Goal: Task Accomplishment & Management: Manage account settings

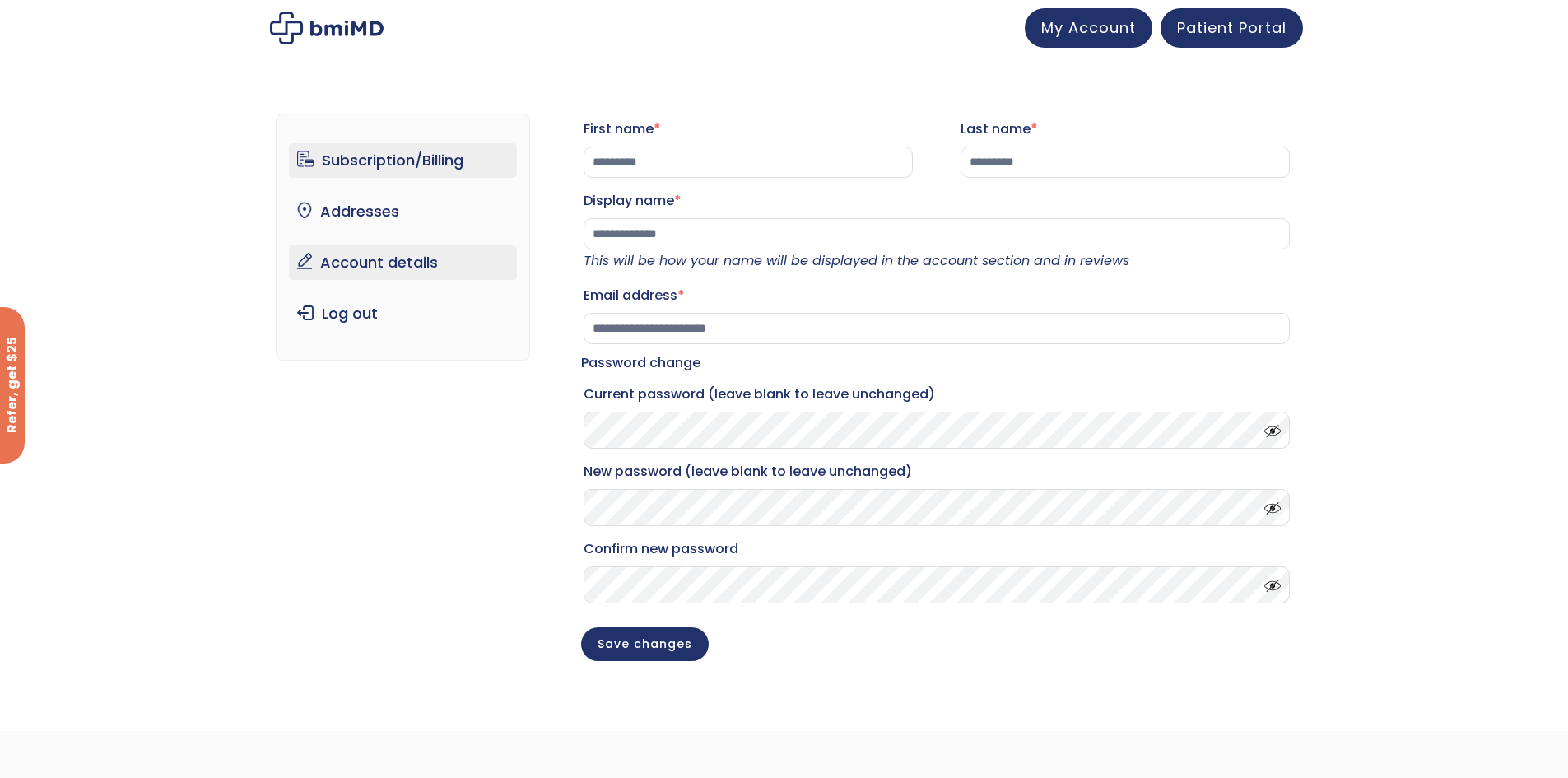
click at [386, 161] on link "Subscription/Billing" at bounding box center [402, 160] width 228 height 35
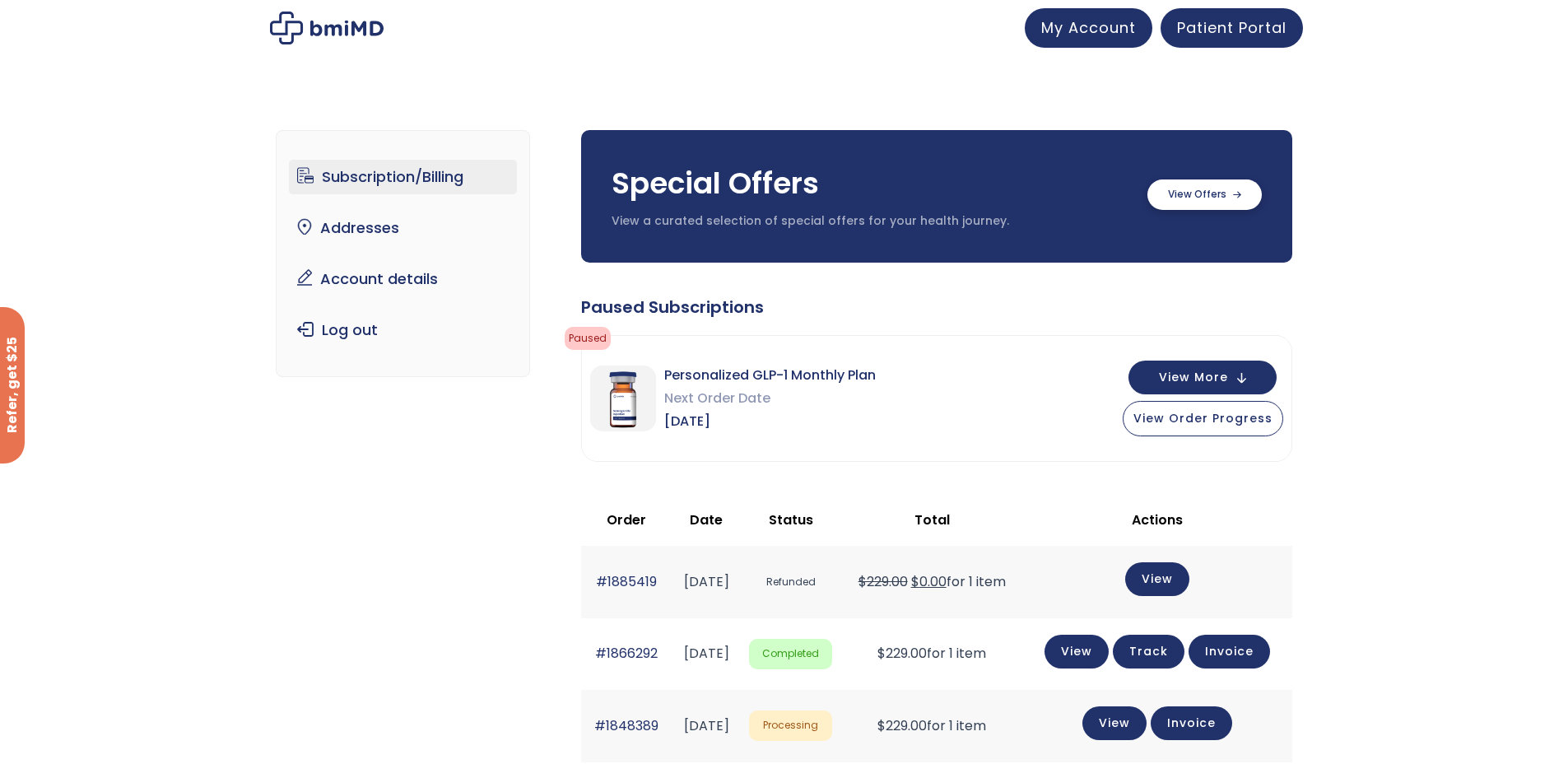
click at [1166, 187] on label at bounding box center [1204, 194] width 114 height 30
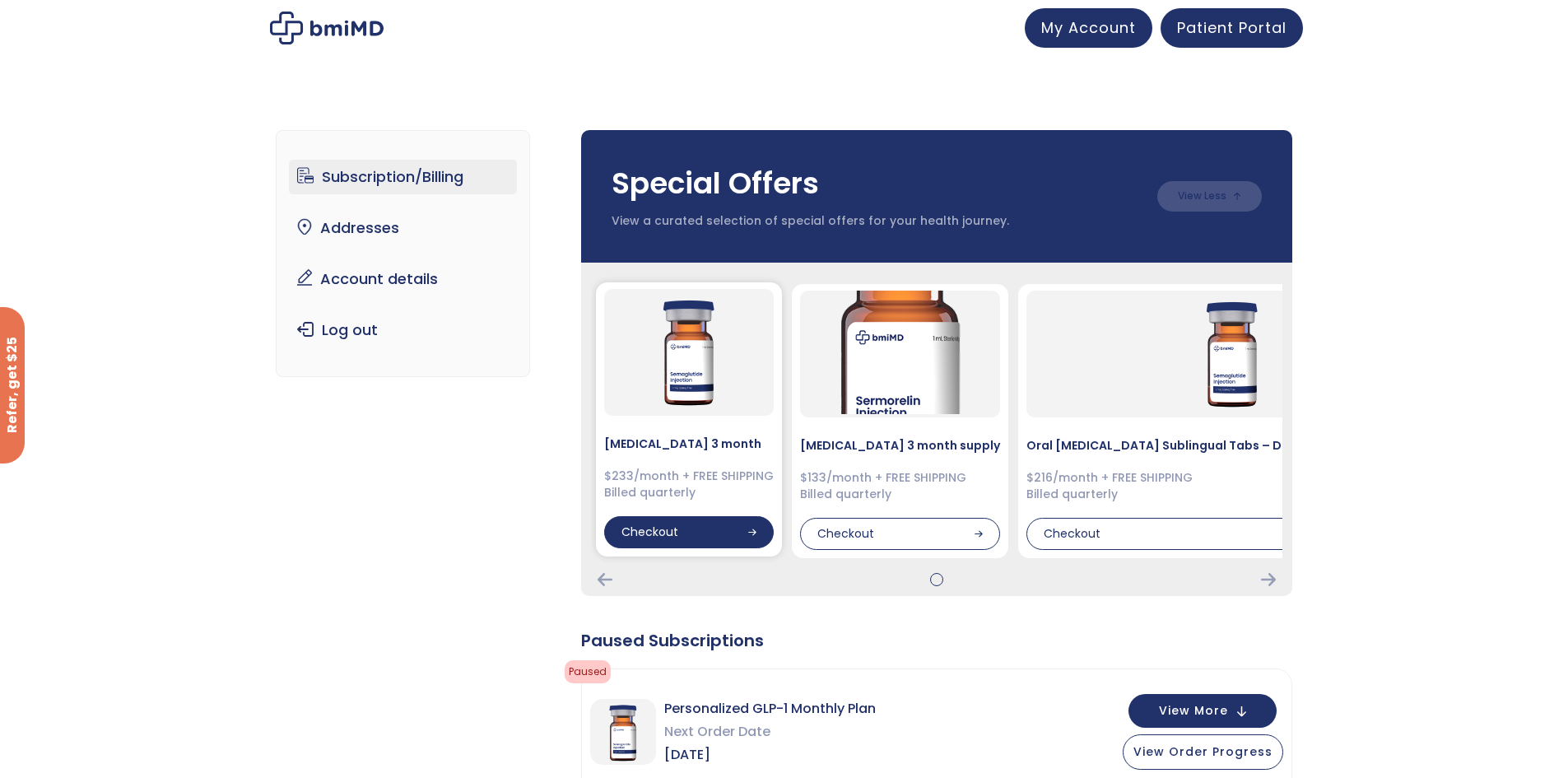
click at [706, 528] on div "Checkout" at bounding box center [688, 532] width 169 height 33
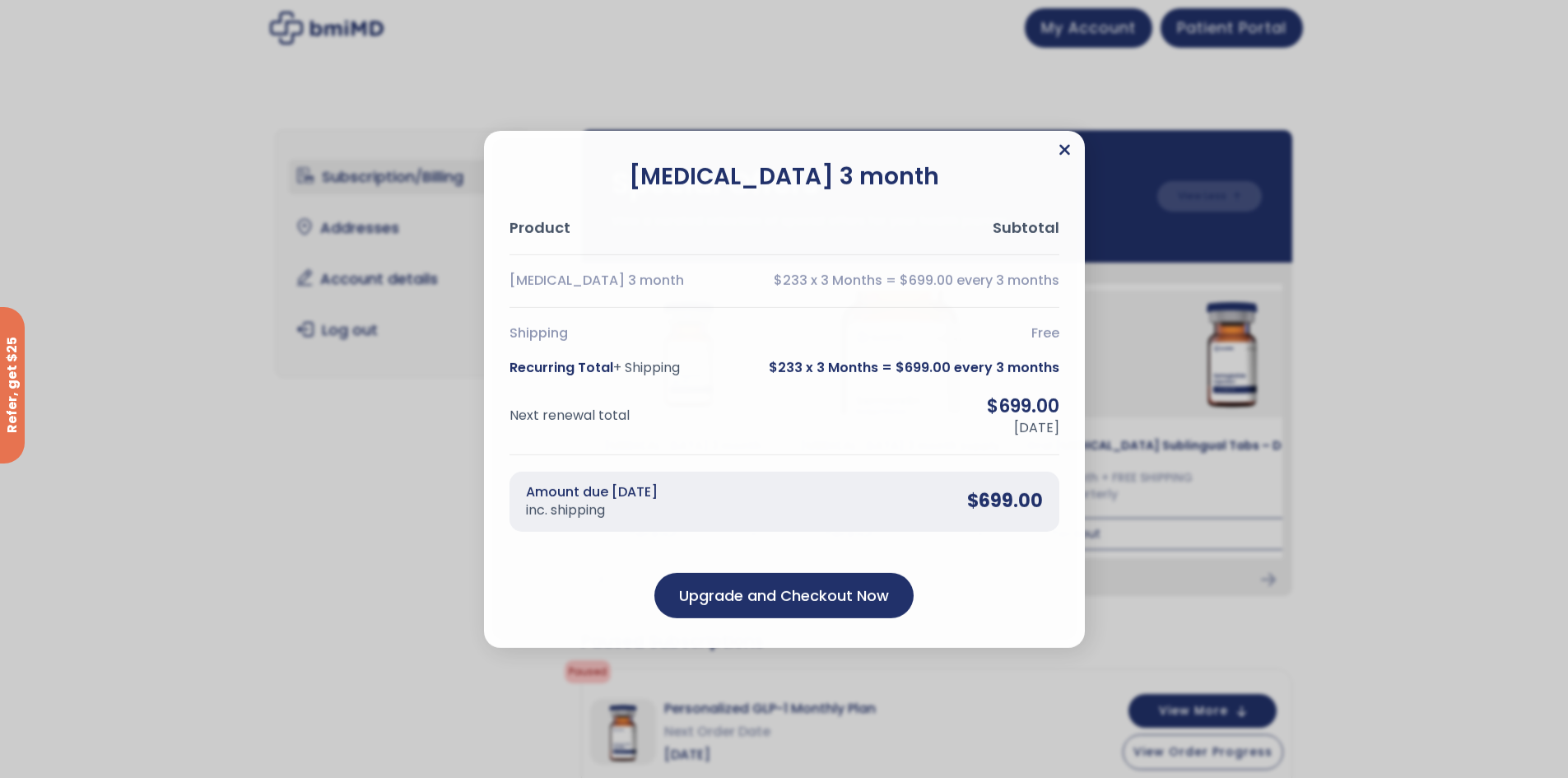
click at [1066, 147] on icon "Close" at bounding box center [1065, 149] width 11 height 11
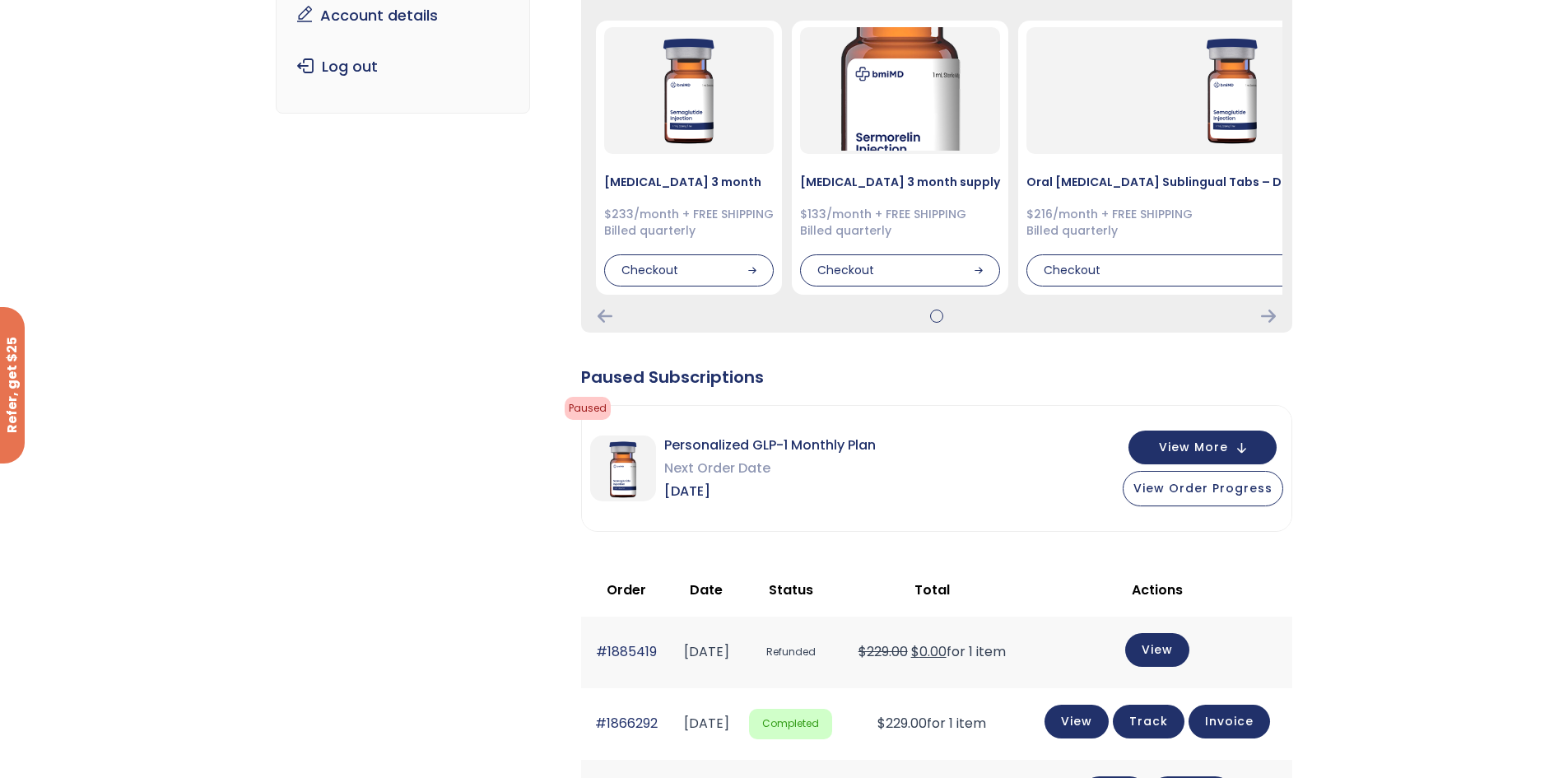
scroll to position [165, 0]
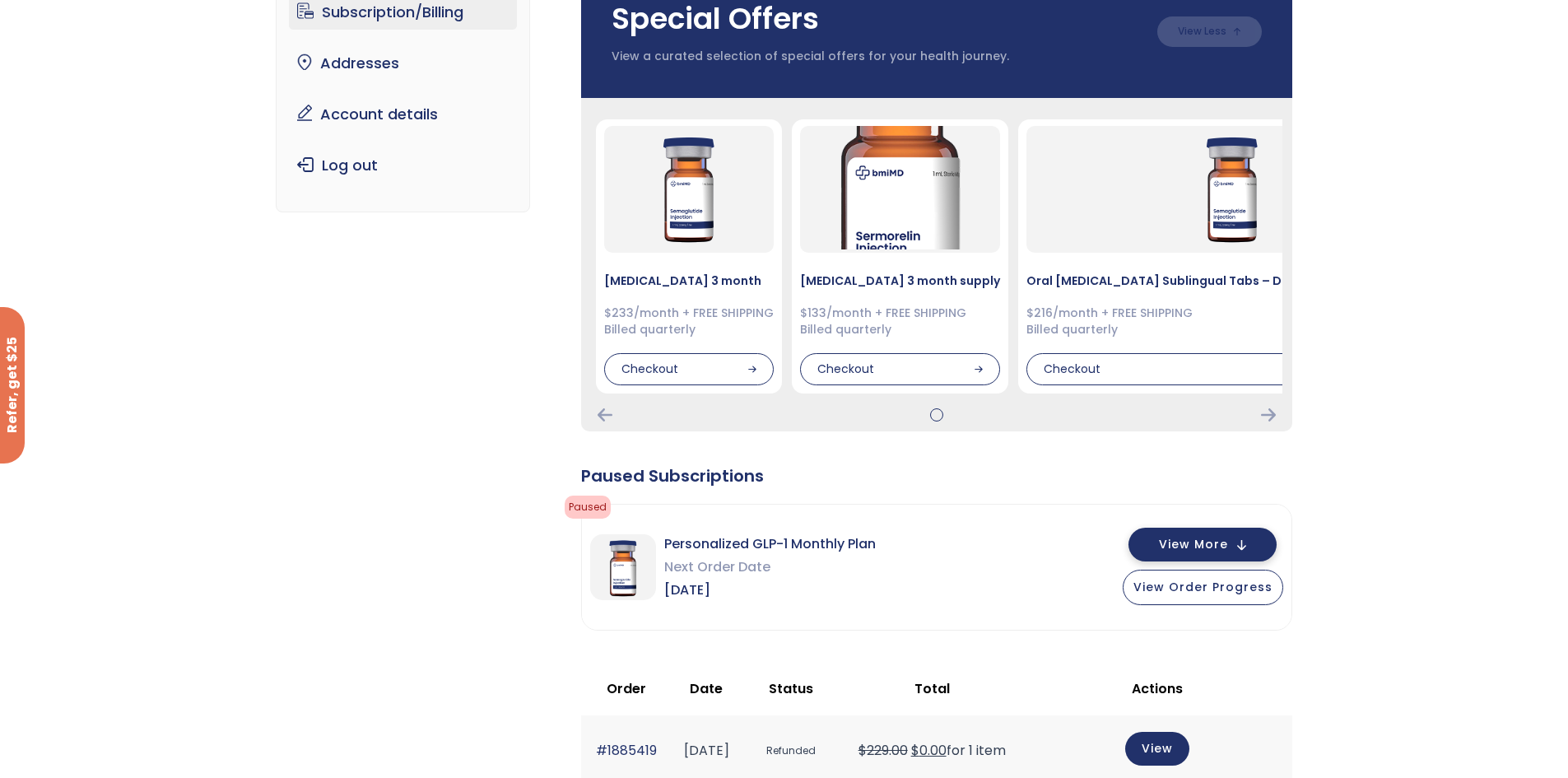
click at [1197, 540] on span "View More" at bounding box center [1193, 545] width 69 height 11
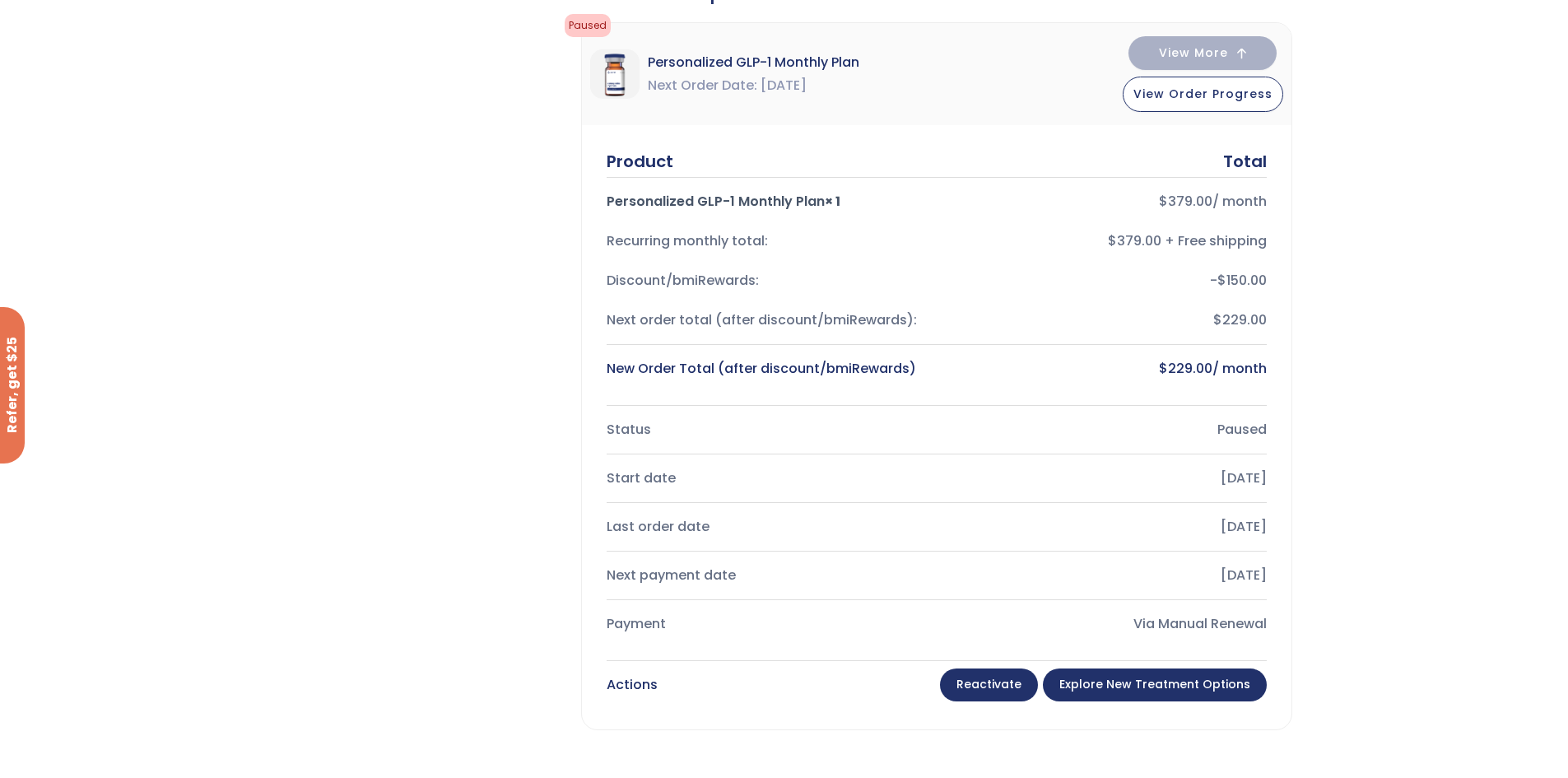
scroll to position [658, 0]
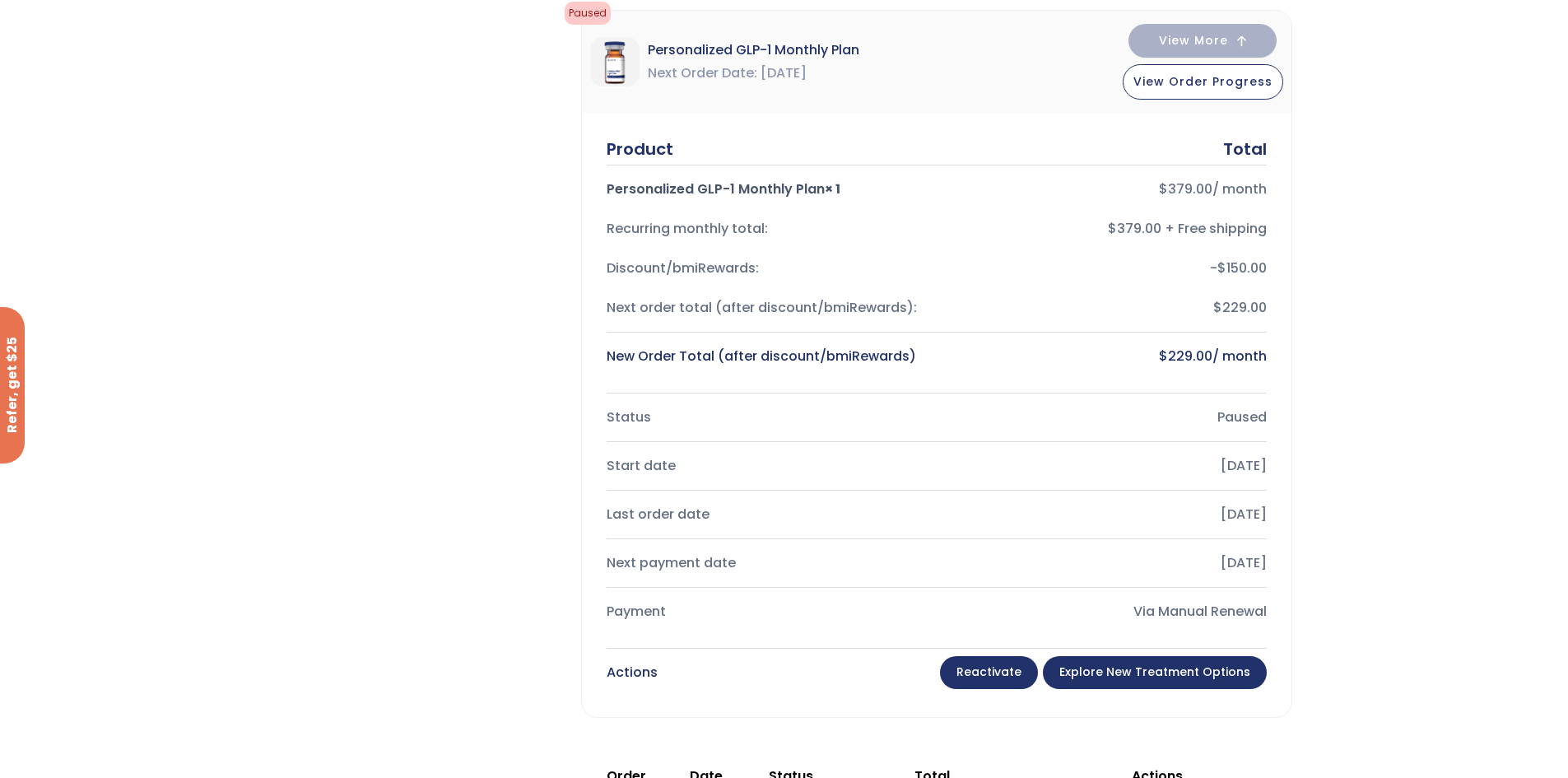
click at [1154, 667] on link "Explore New Treatment Options" at bounding box center [1155, 672] width 224 height 33
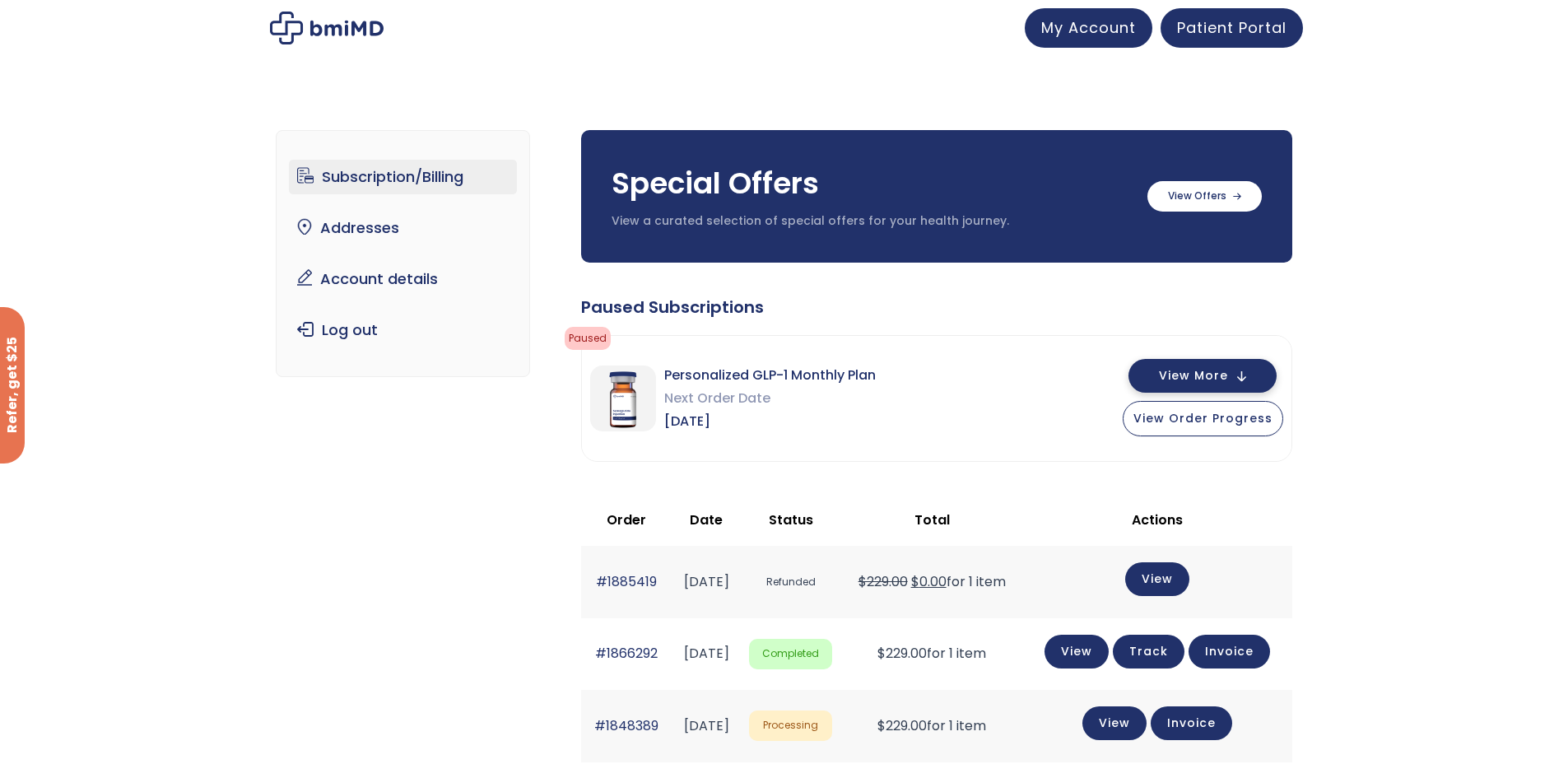
click at [1197, 370] on span "View More" at bounding box center [1193, 376] width 69 height 11
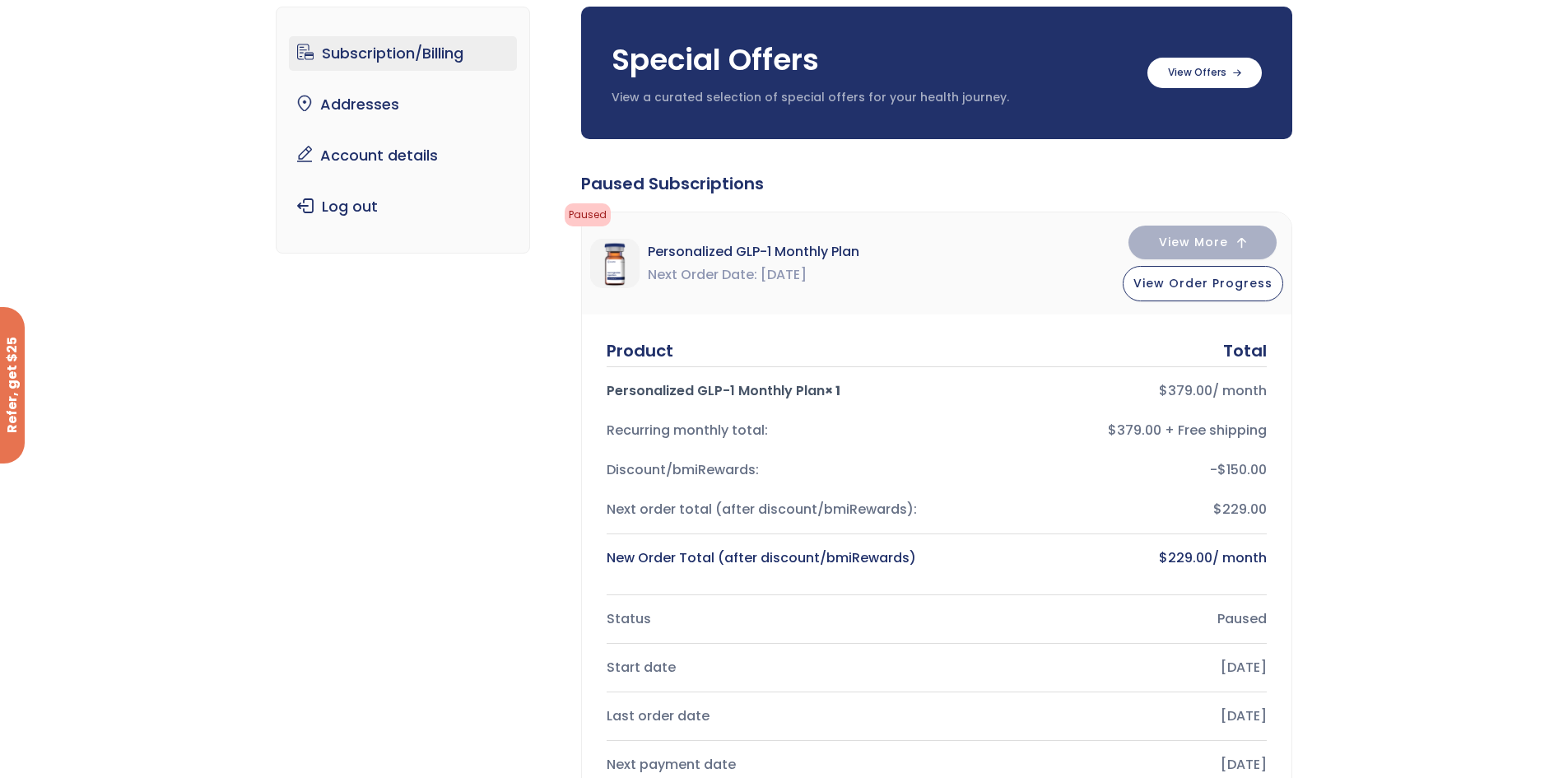
scroll to position [329, 0]
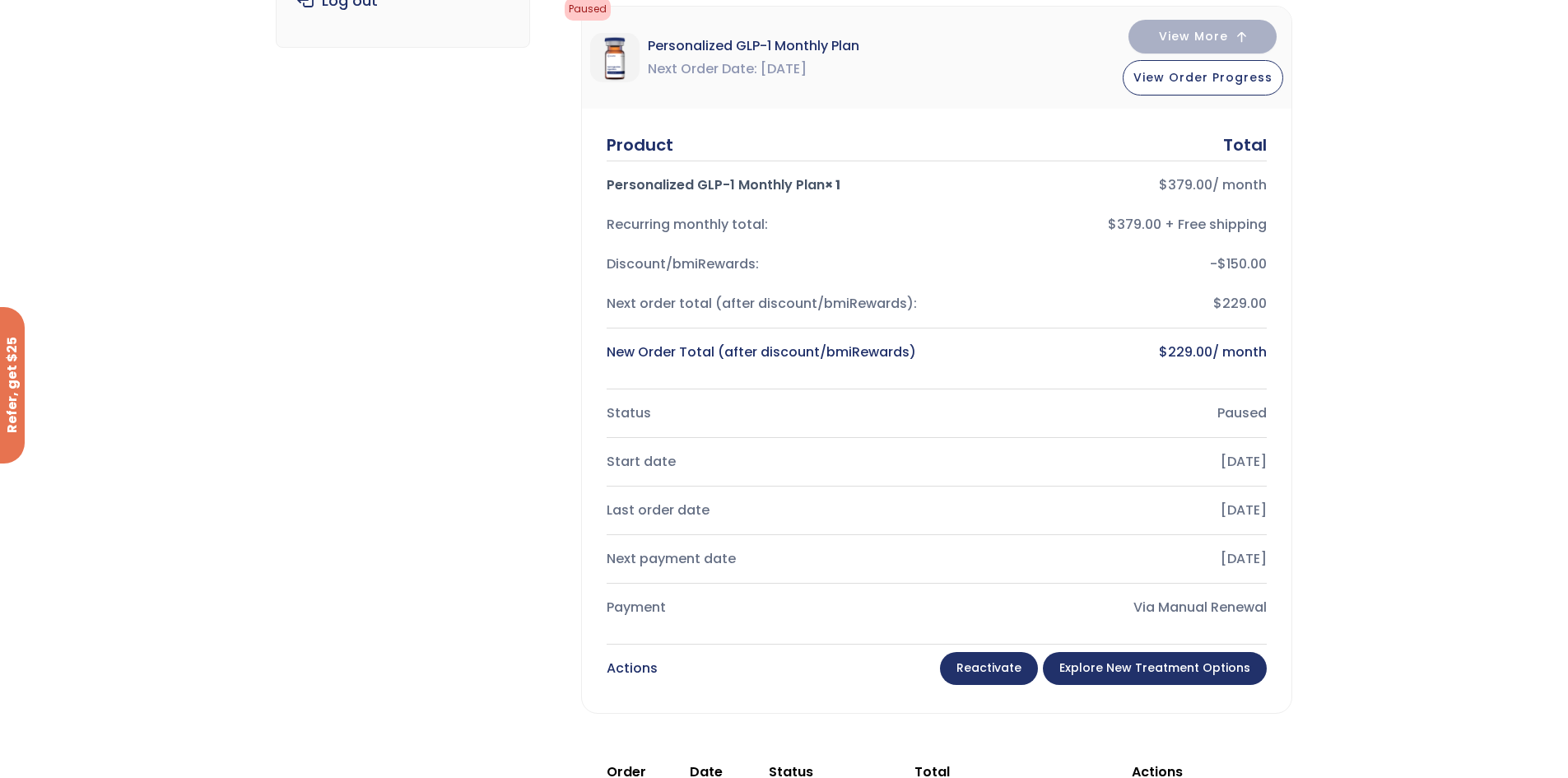
click at [993, 660] on link "Reactivate" at bounding box center [989, 669] width 98 height 33
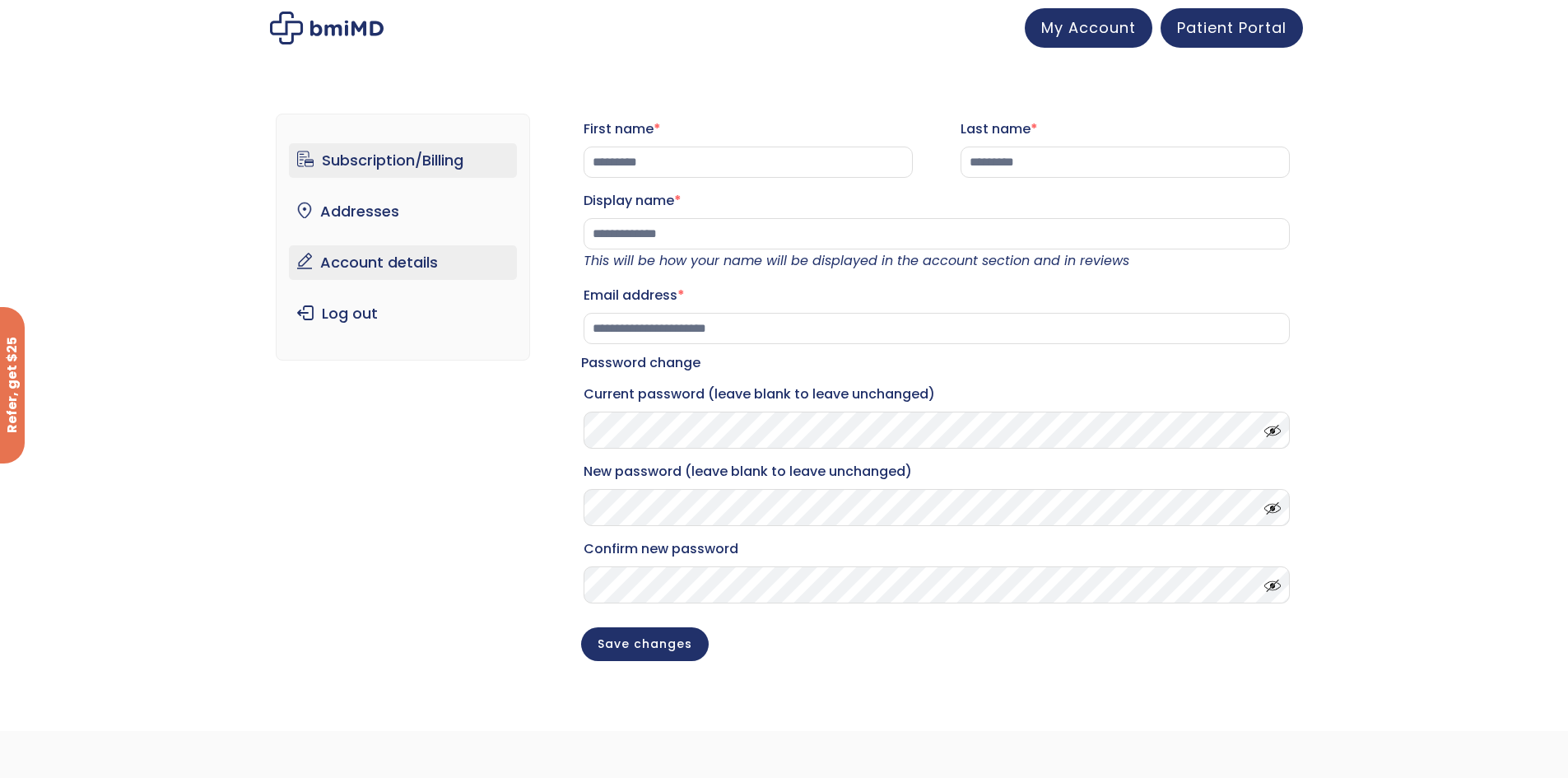
click at [396, 147] on link "Subscription/Billing" at bounding box center [402, 160] width 228 height 35
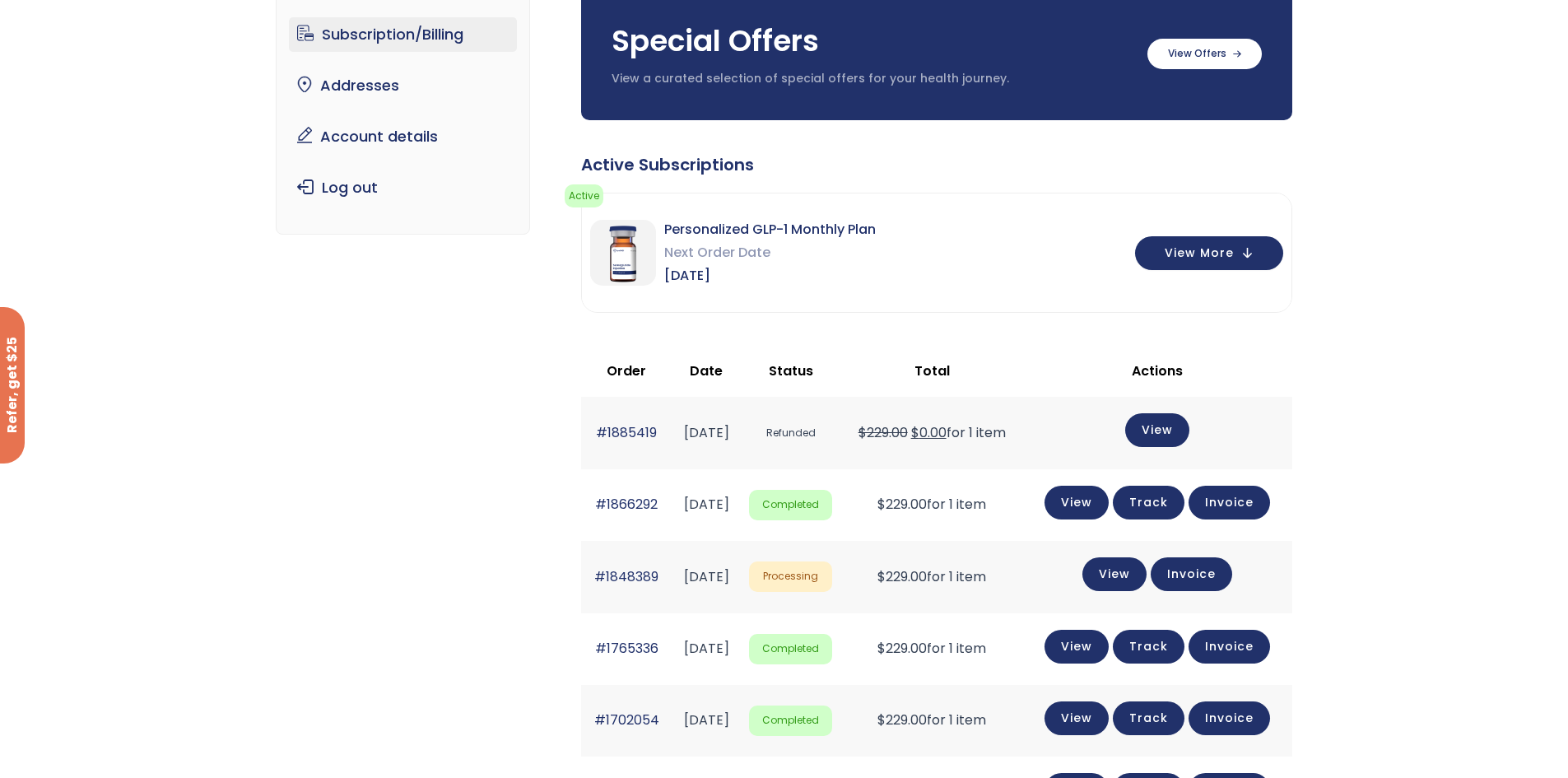
scroll to position [136, 0]
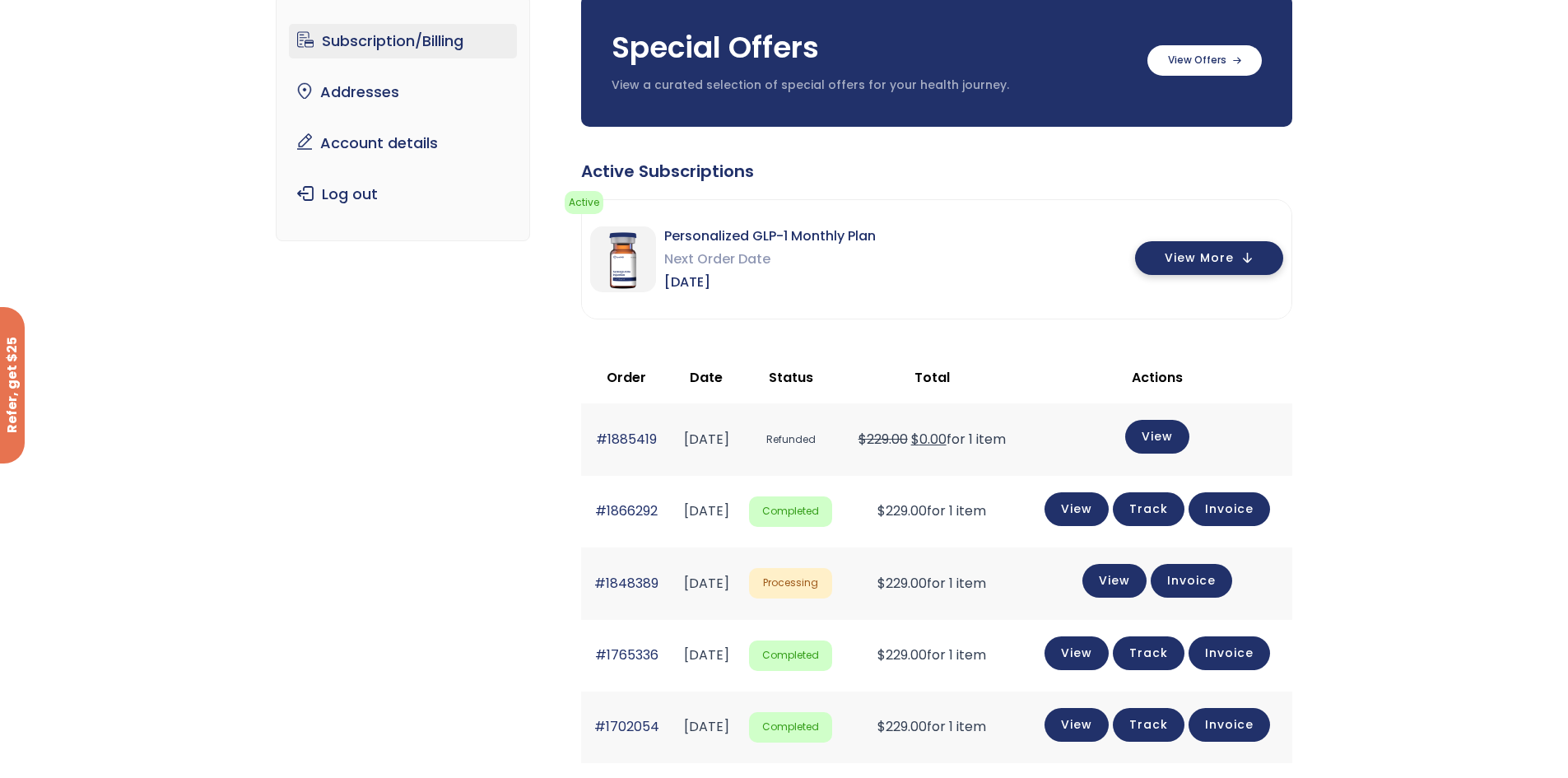
click at [1240, 267] on button "View More" at bounding box center [1209, 258] width 148 height 34
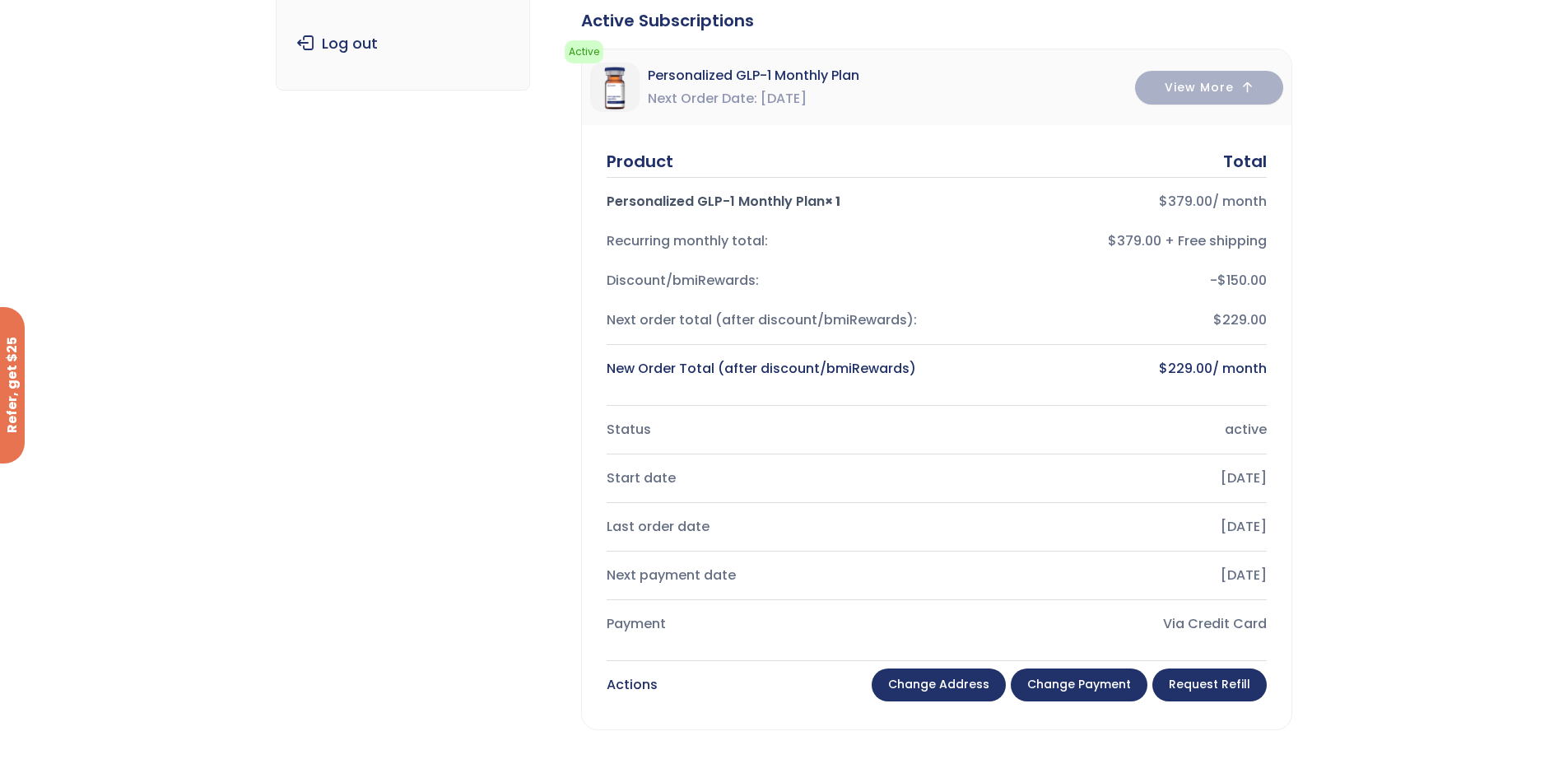
scroll to position [466, 0]
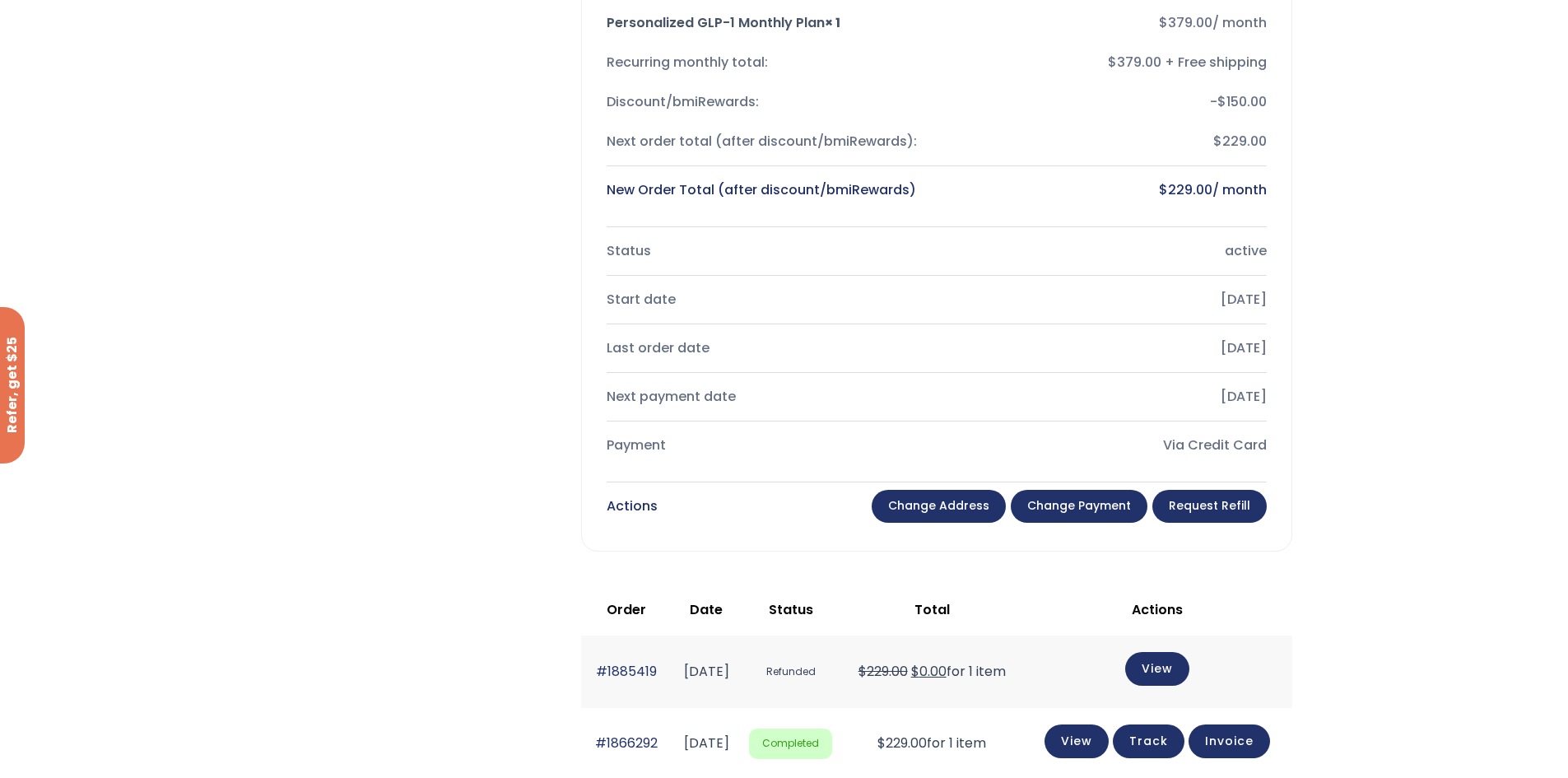
click at [1083, 504] on link "Change payment" at bounding box center [1079, 506] width 136 height 33
click at [1071, 504] on link "Change payment" at bounding box center [1079, 506] width 136 height 33
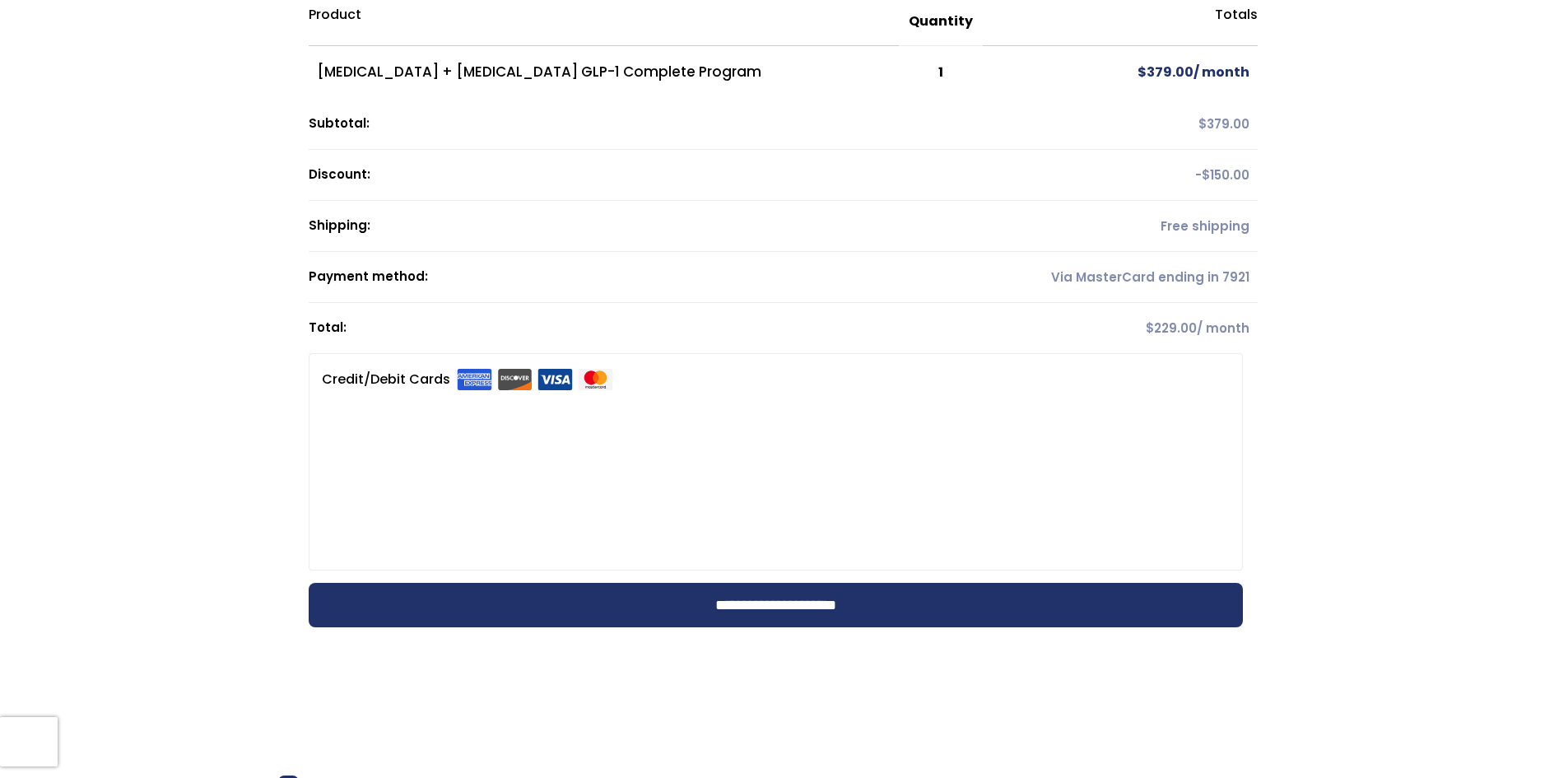
scroll to position [329, 0]
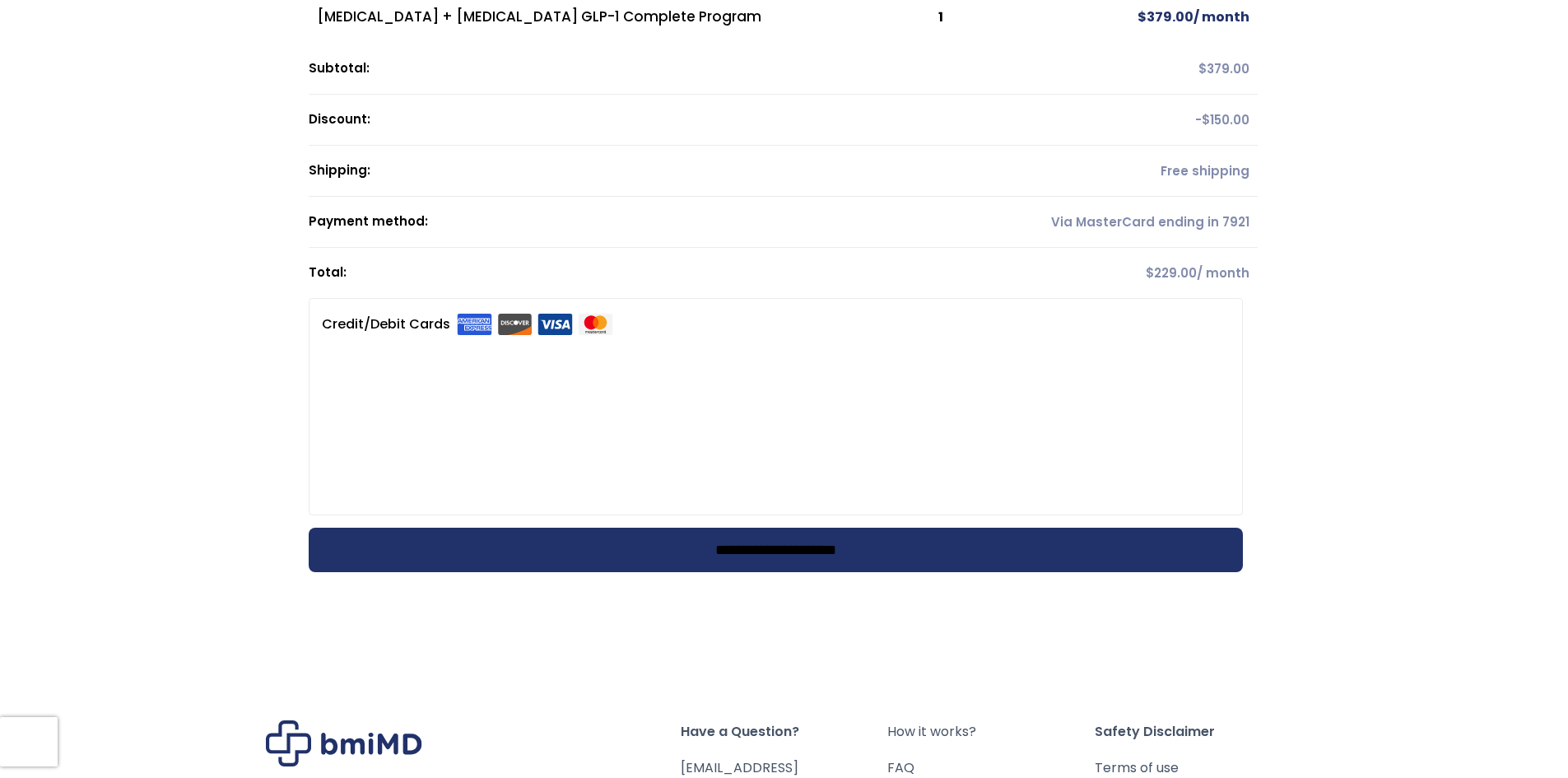
click at [838, 562] on input "**********" at bounding box center [776, 550] width 934 height 45
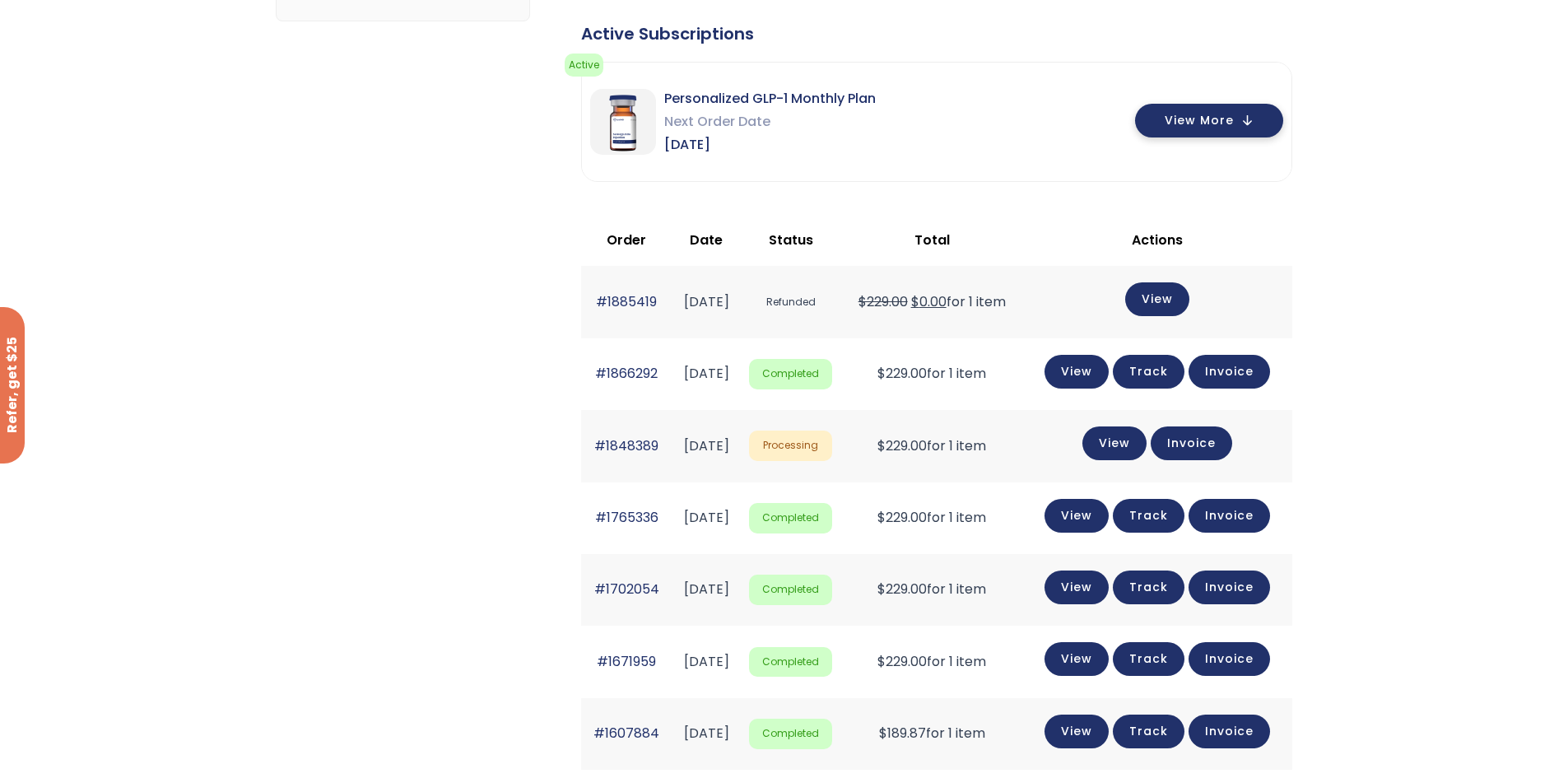
scroll to position [329, 0]
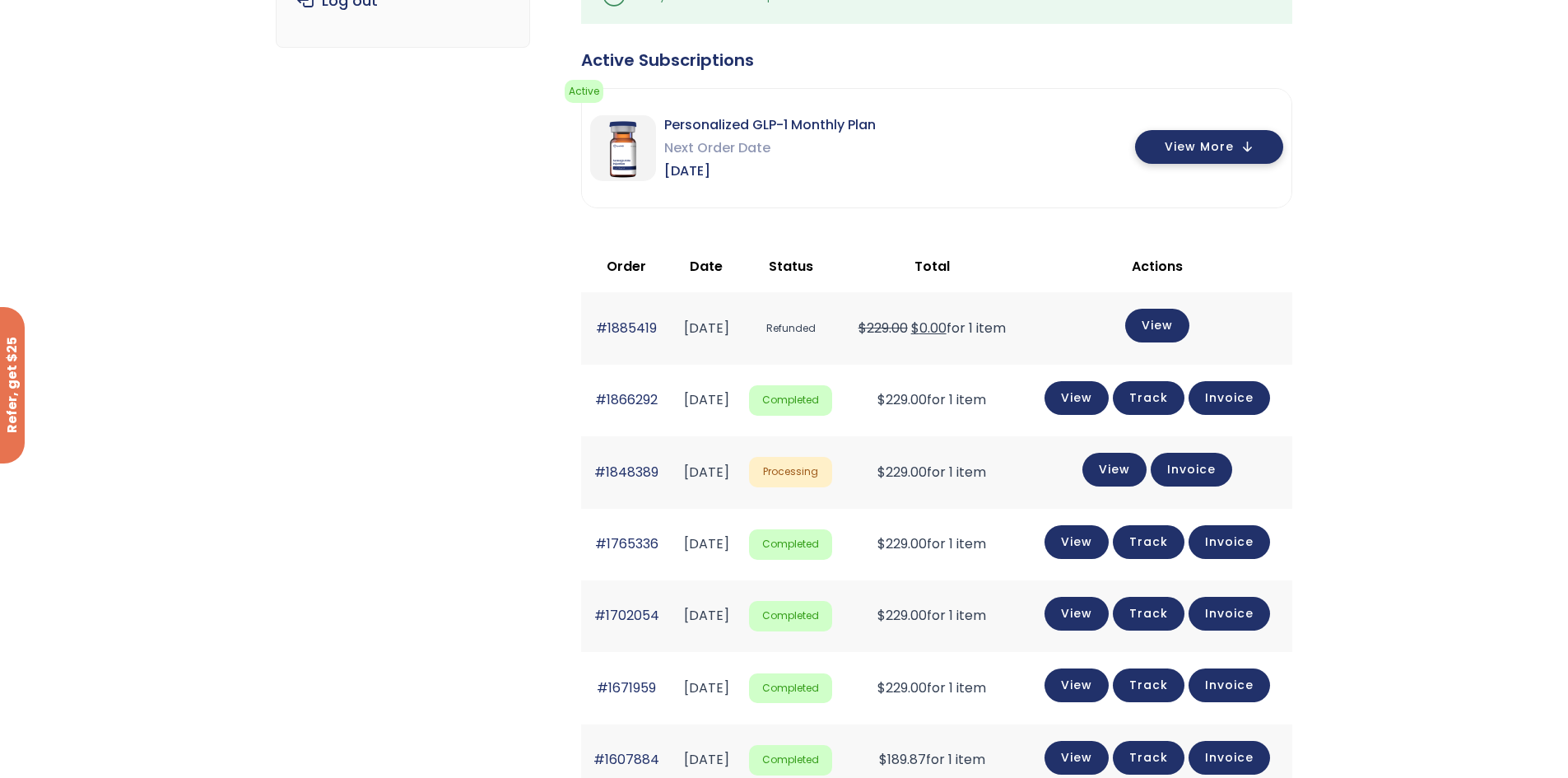
click at [1210, 156] on button "View More" at bounding box center [1209, 147] width 148 height 34
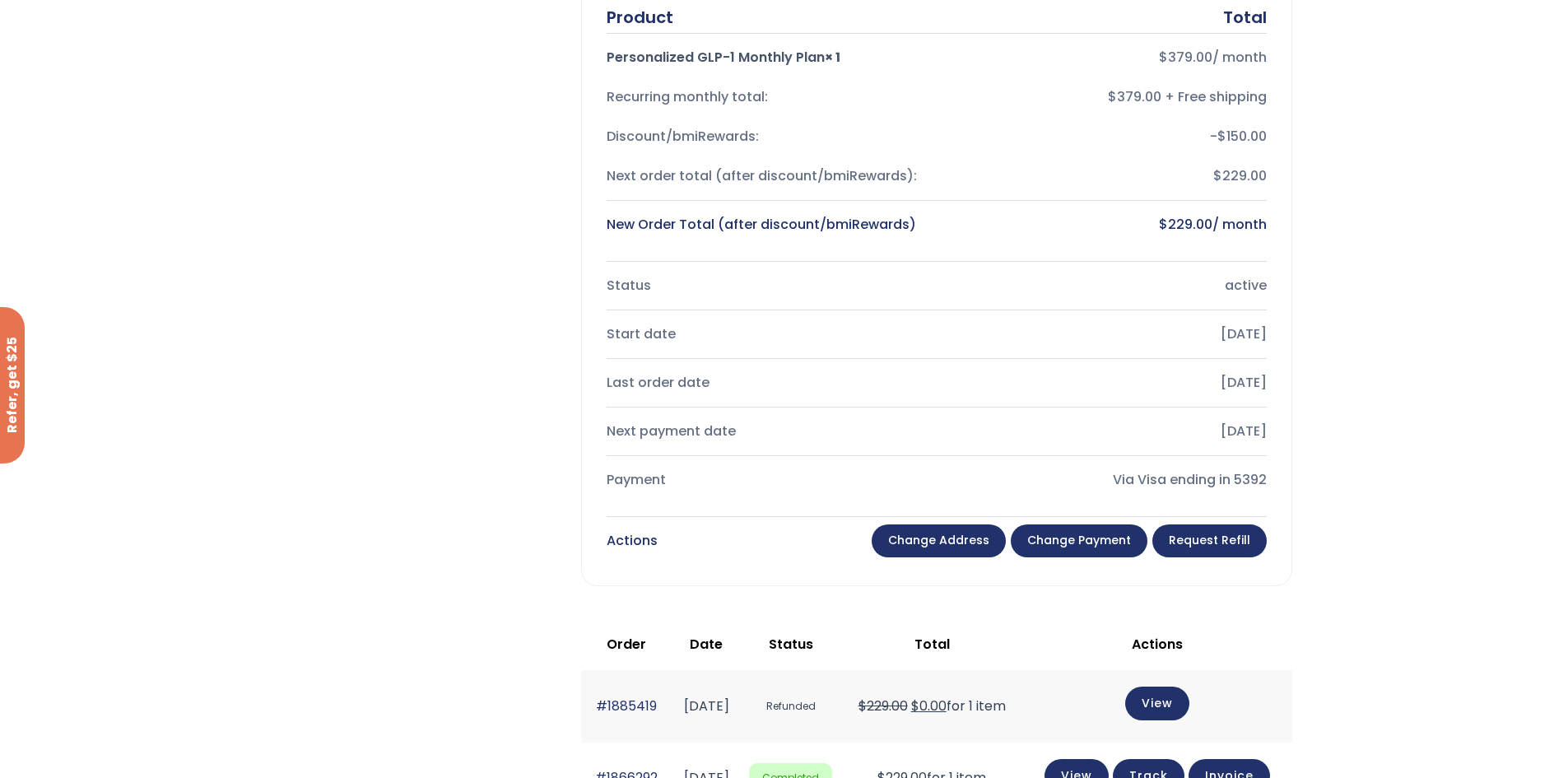
scroll to position [577, 0]
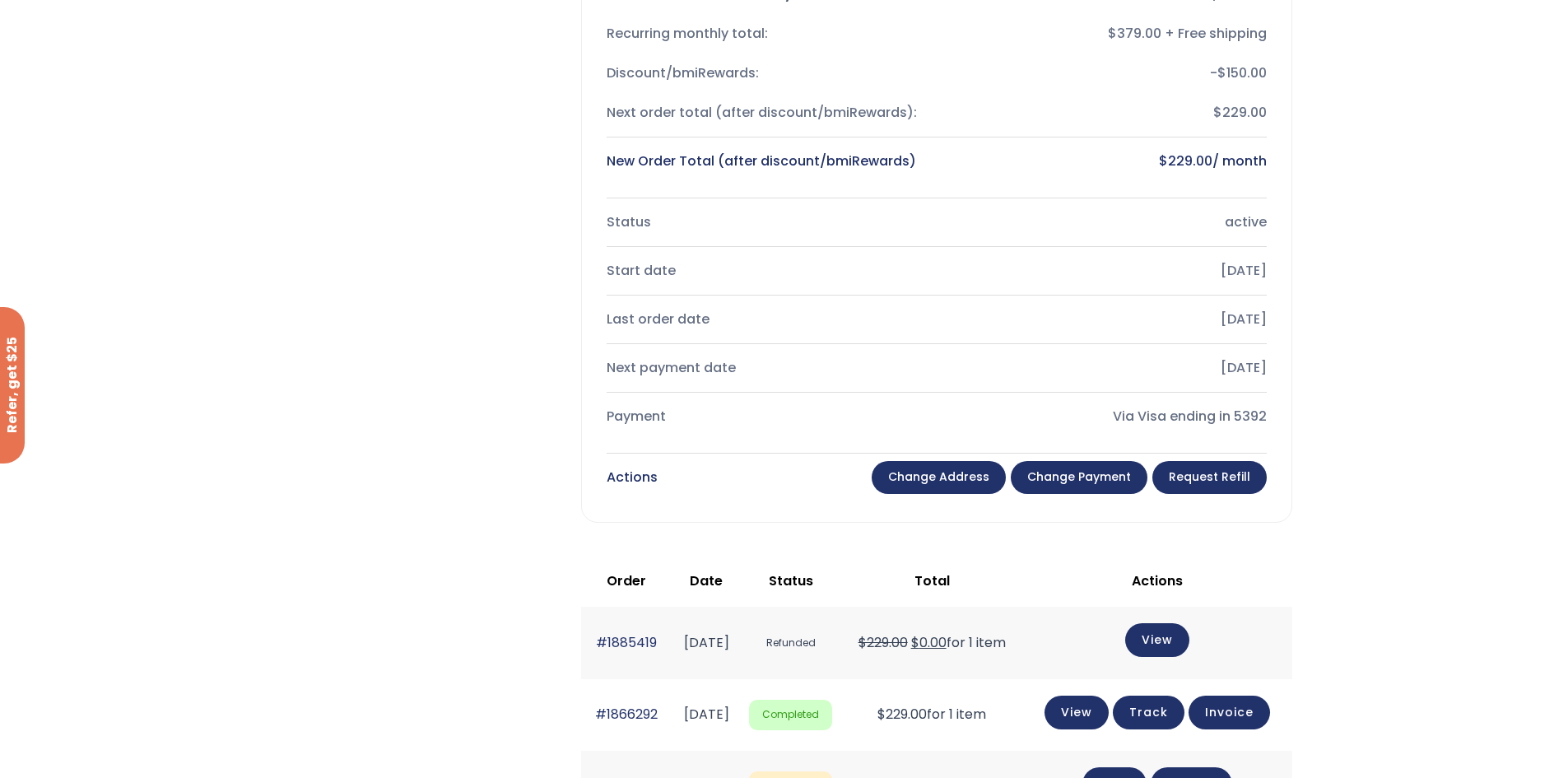
click at [1220, 474] on link "Request Refill" at bounding box center [1209, 477] width 114 height 33
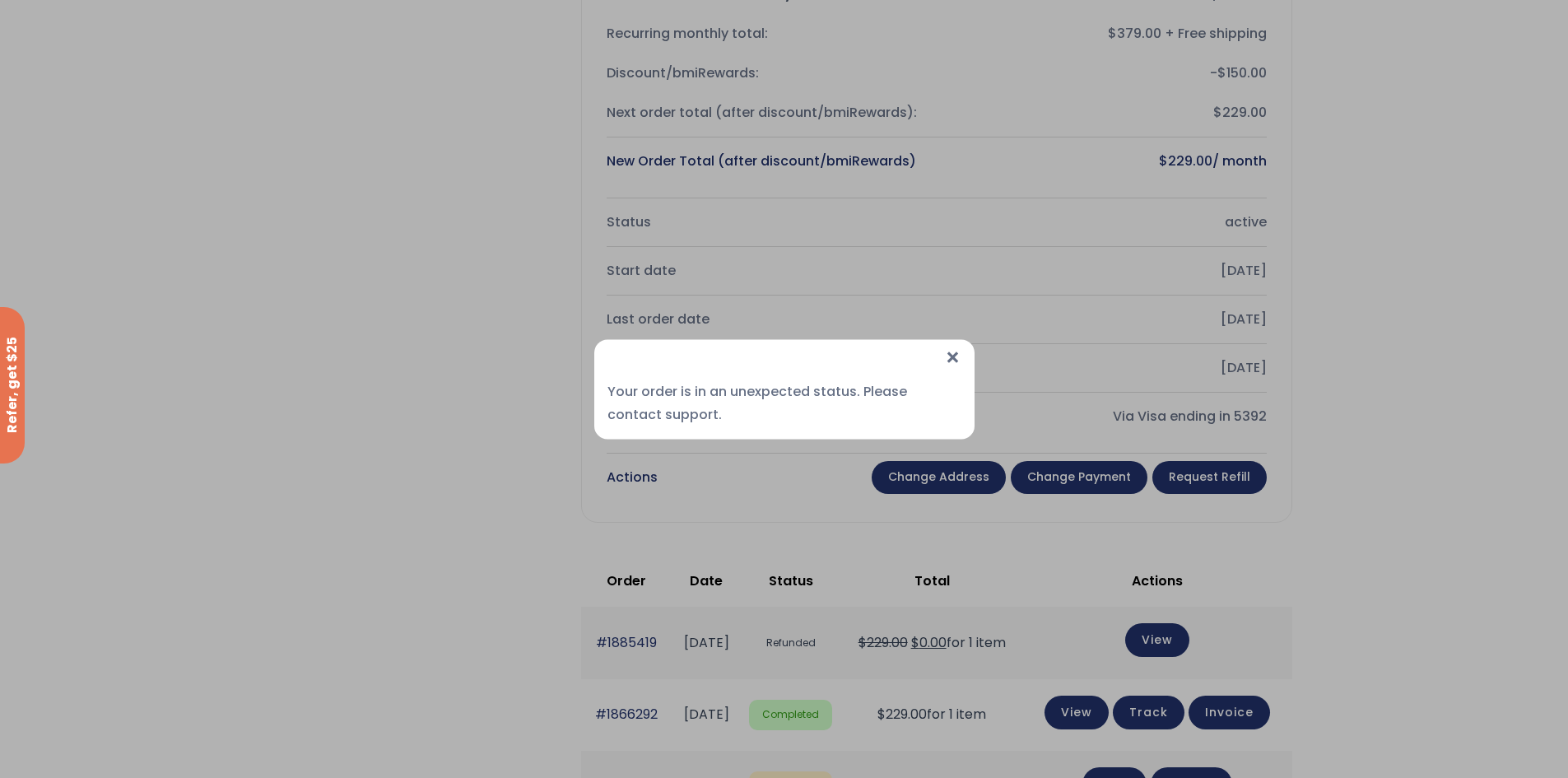
click at [949, 354] on span "×" at bounding box center [953, 357] width 18 height 35
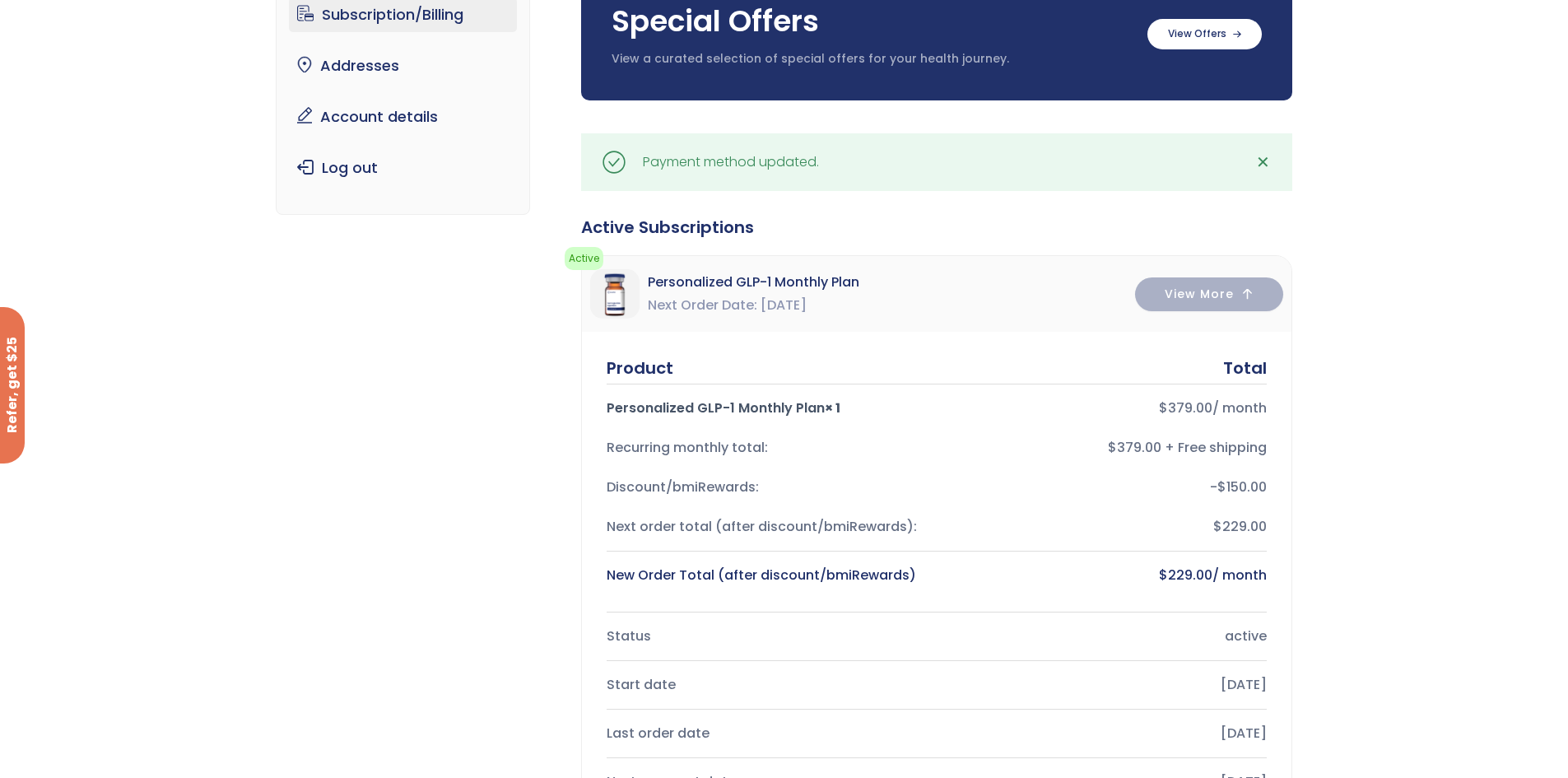
scroll to position [0, 0]
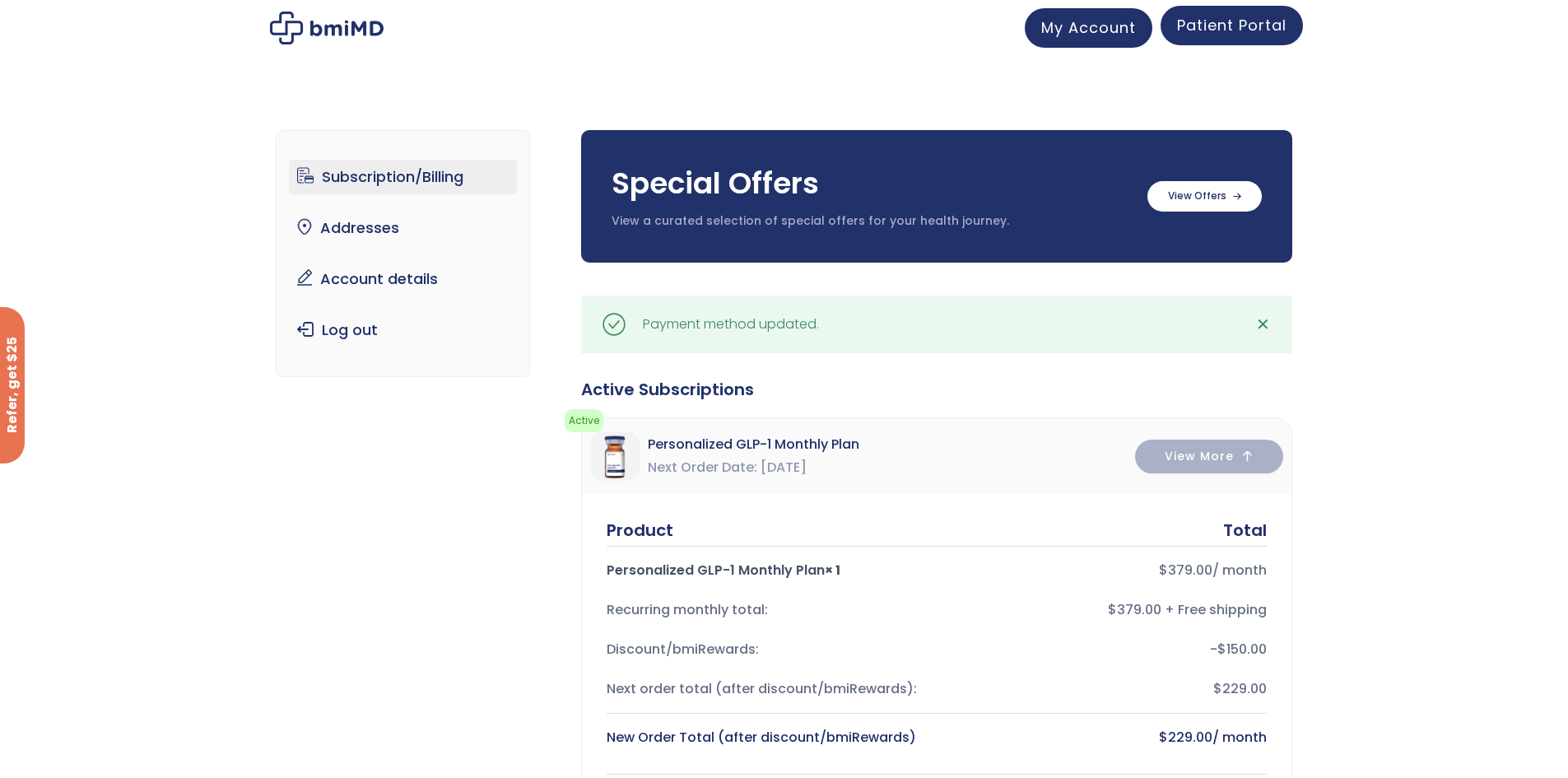
click at [1212, 24] on span "Patient Portal" at bounding box center [1231, 25] width 109 height 20
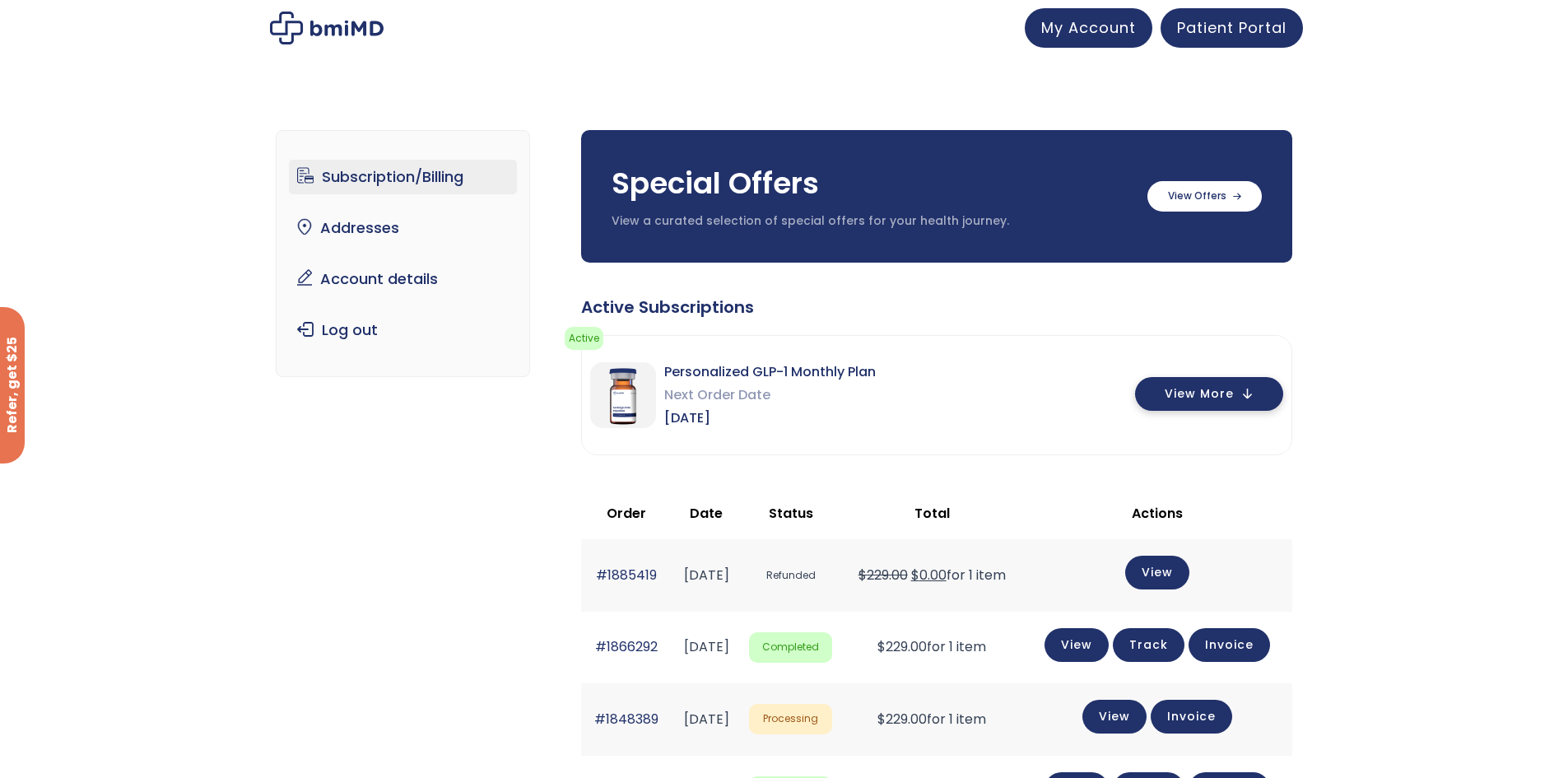
click at [1215, 398] on span "View More" at bounding box center [1199, 394] width 69 height 11
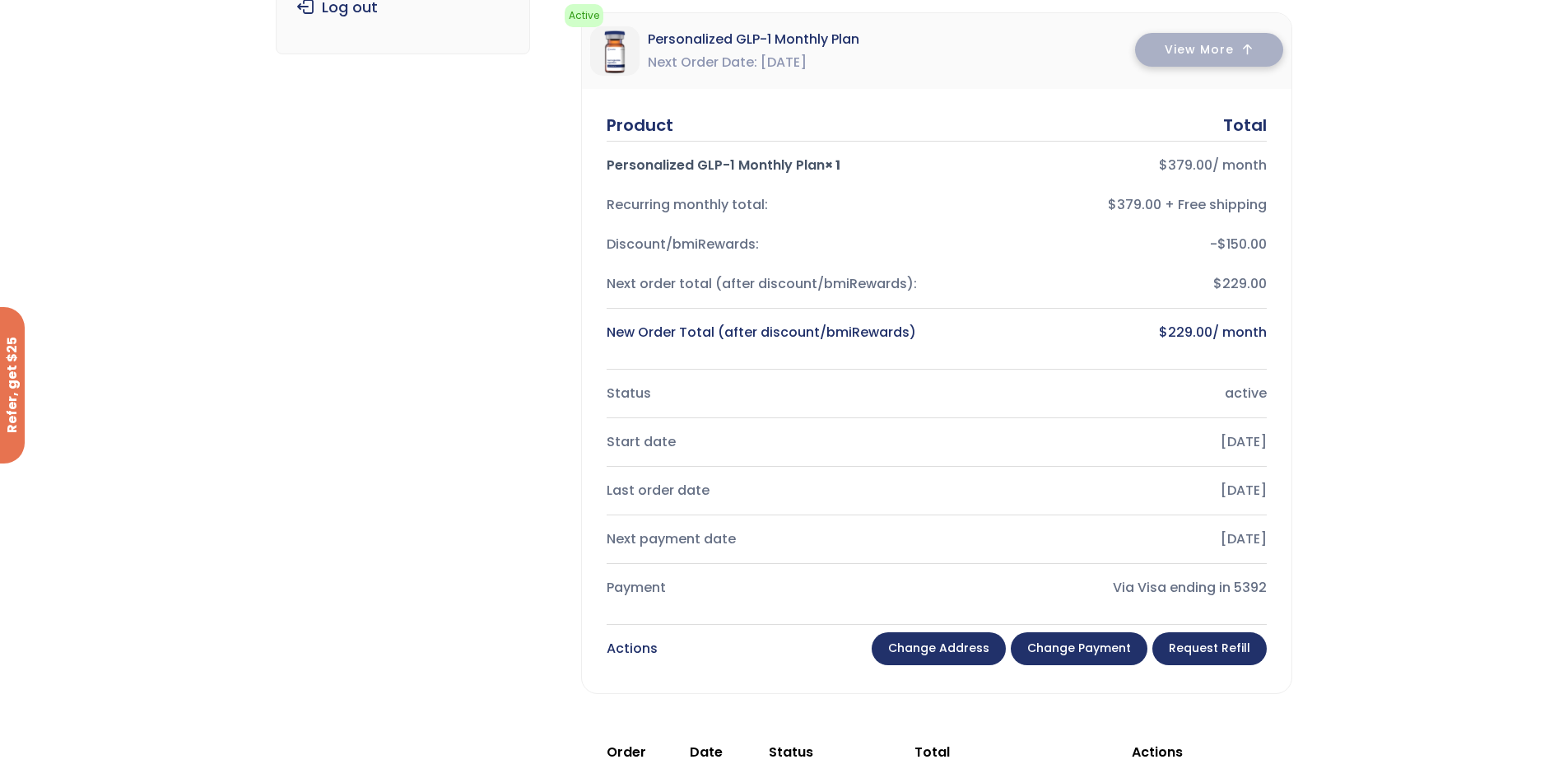
scroll to position [329, 0]
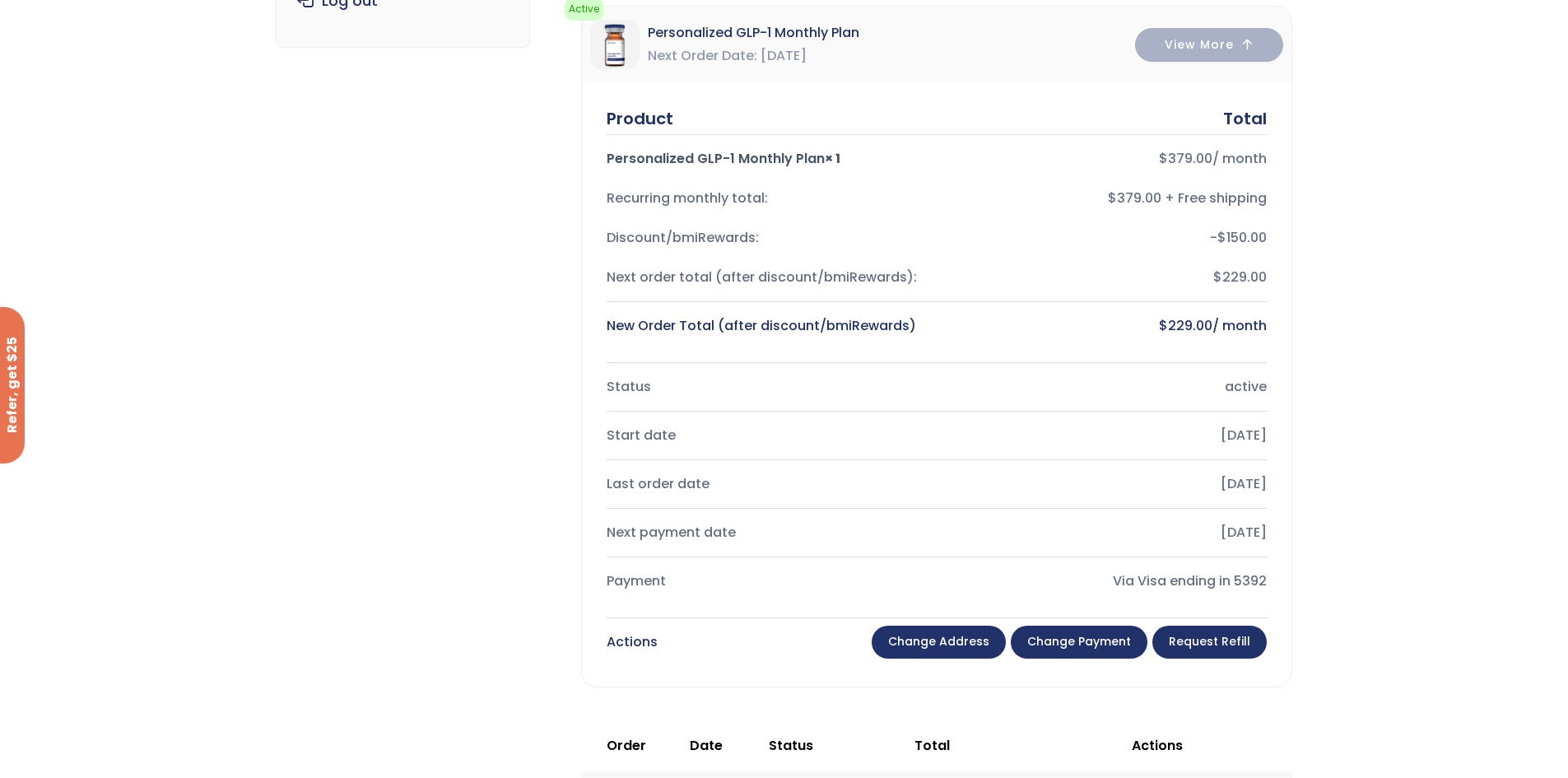
drag, startPoint x: 1229, startPoint y: 642, endPoint x: 1237, endPoint y: 631, distance: 13.6
click at [1229, 642] on link "Request Refill" at bounding box center [1209, 642] width 114 height 33
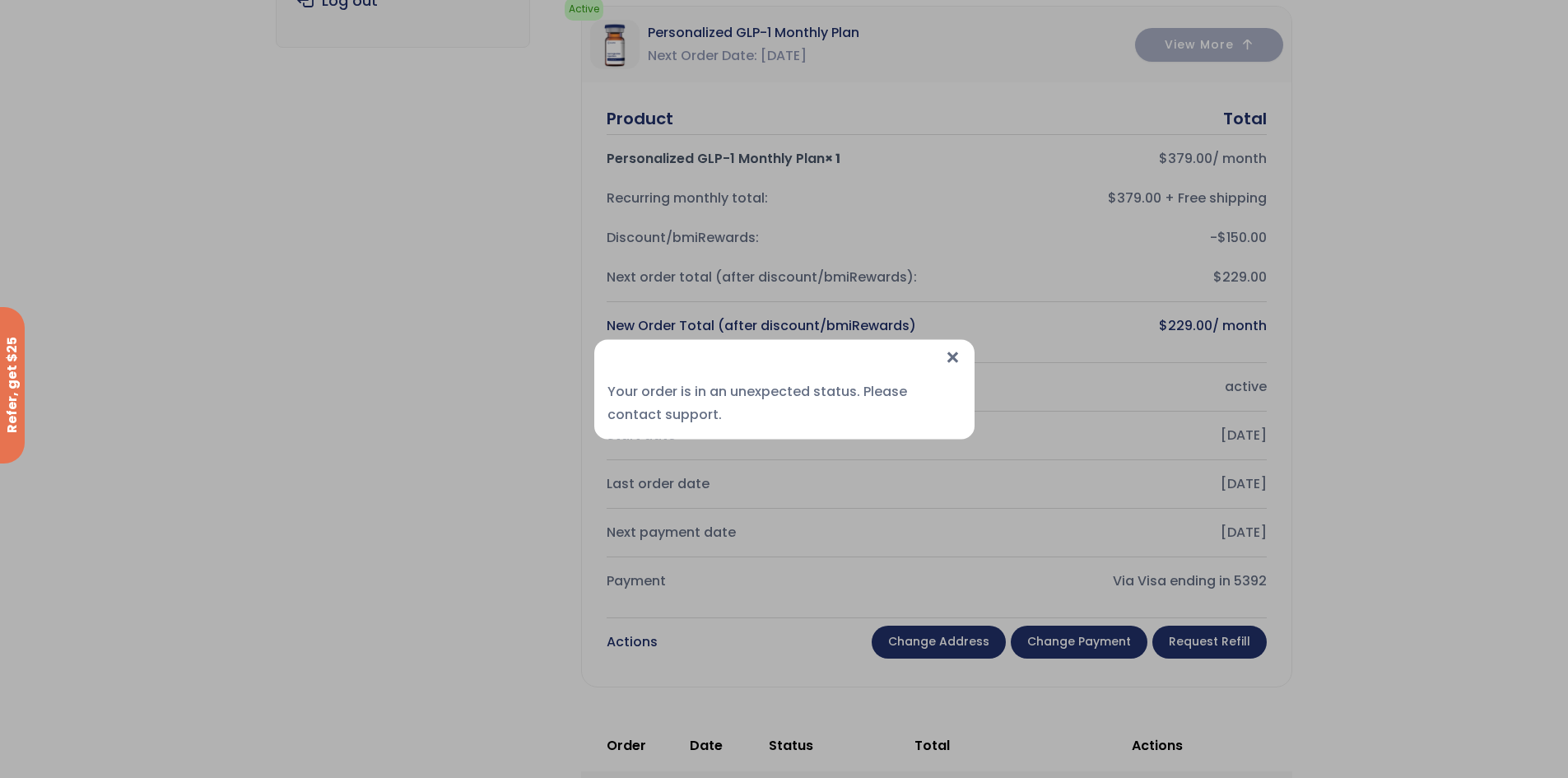
click at [950, 354] on span "×" at bounding box center [953, 357] width 18 height 35
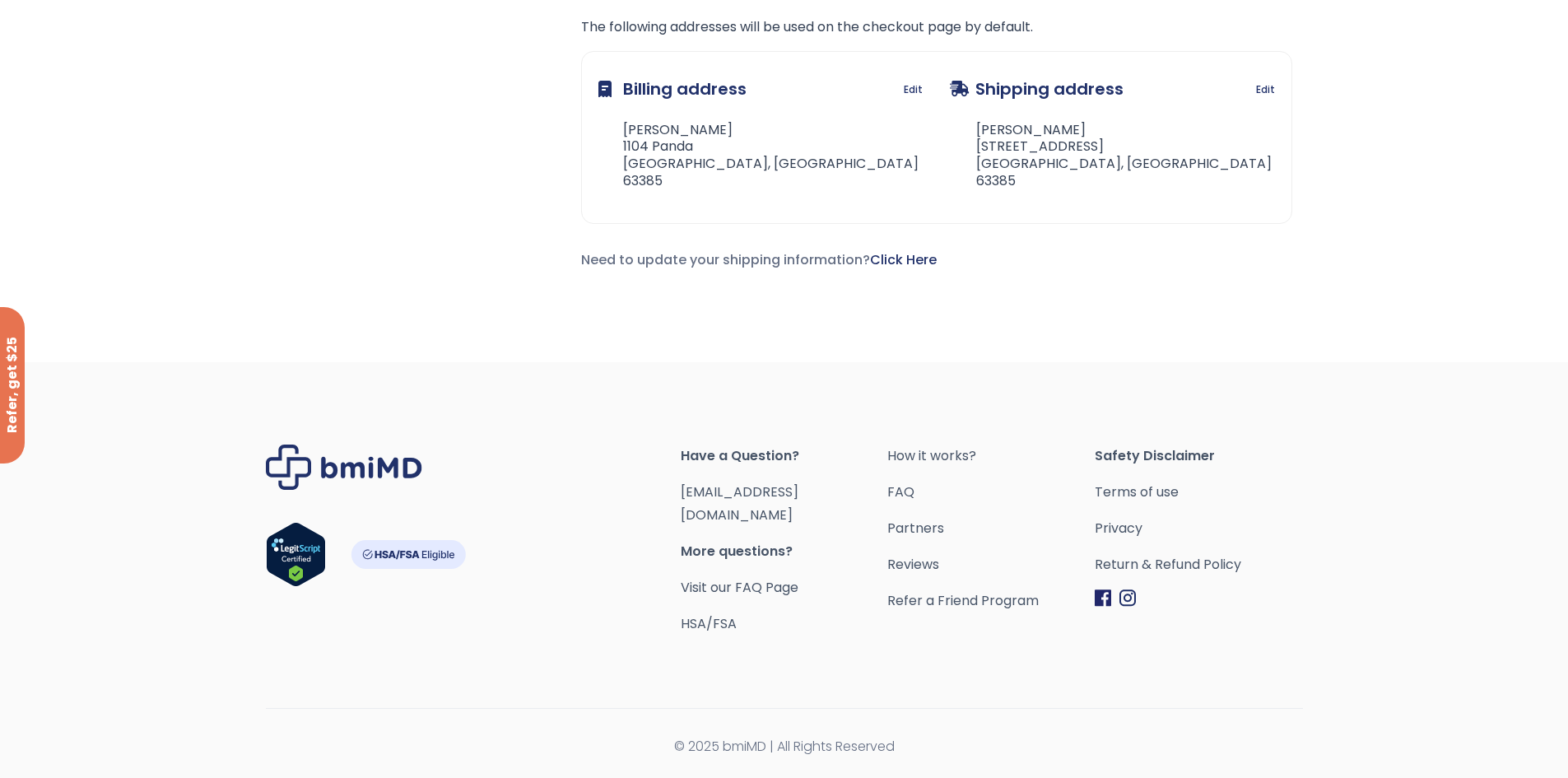
scroll to position [2756, 0]
drag, startPoint x: 822, startPoint y: 511, endPoint x: 683, endPoint y: 521, distance: 139.4
click at [683, 521] on span "[EMAIL_ADDRESS][DOMAIN_NAME]" at bounding box center [784, 504] width 207 height 46
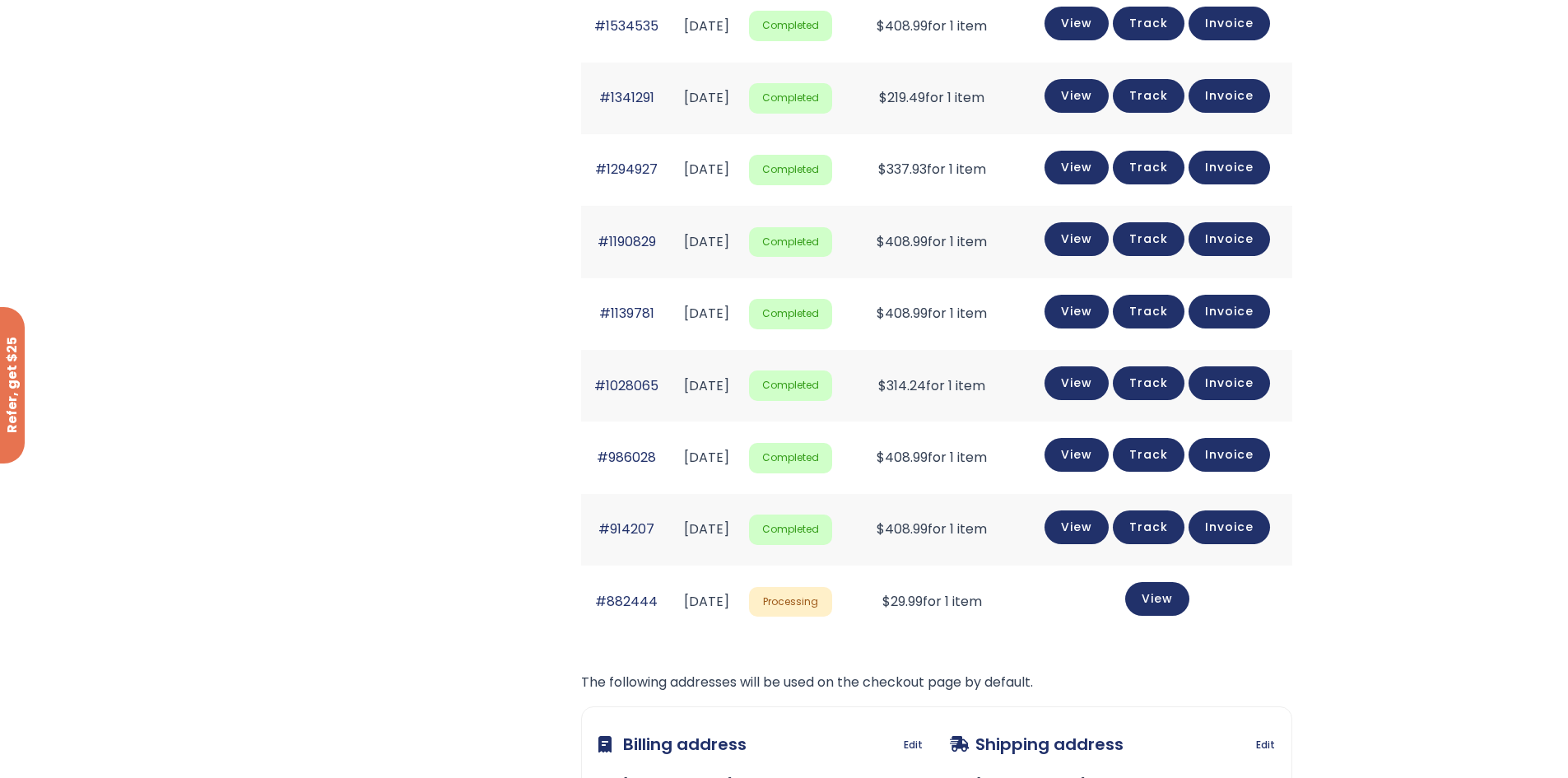
scroll to position [1603, 0]
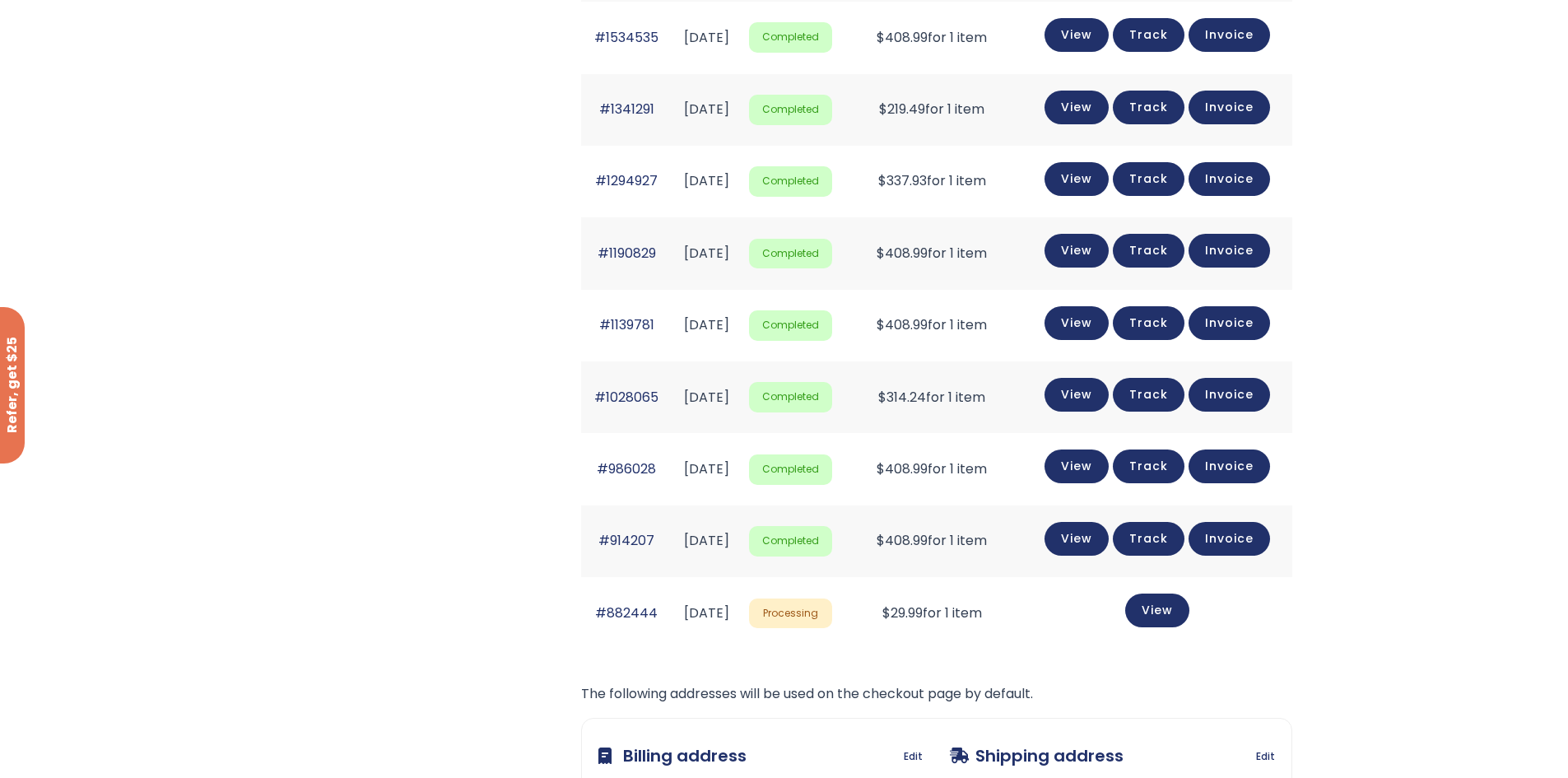
click at [14, 394] on div "Refer, get $25" at bounding box center [12, 386] width 24 height 157
